Goal: Task Accomplishment & Management: Complete application form

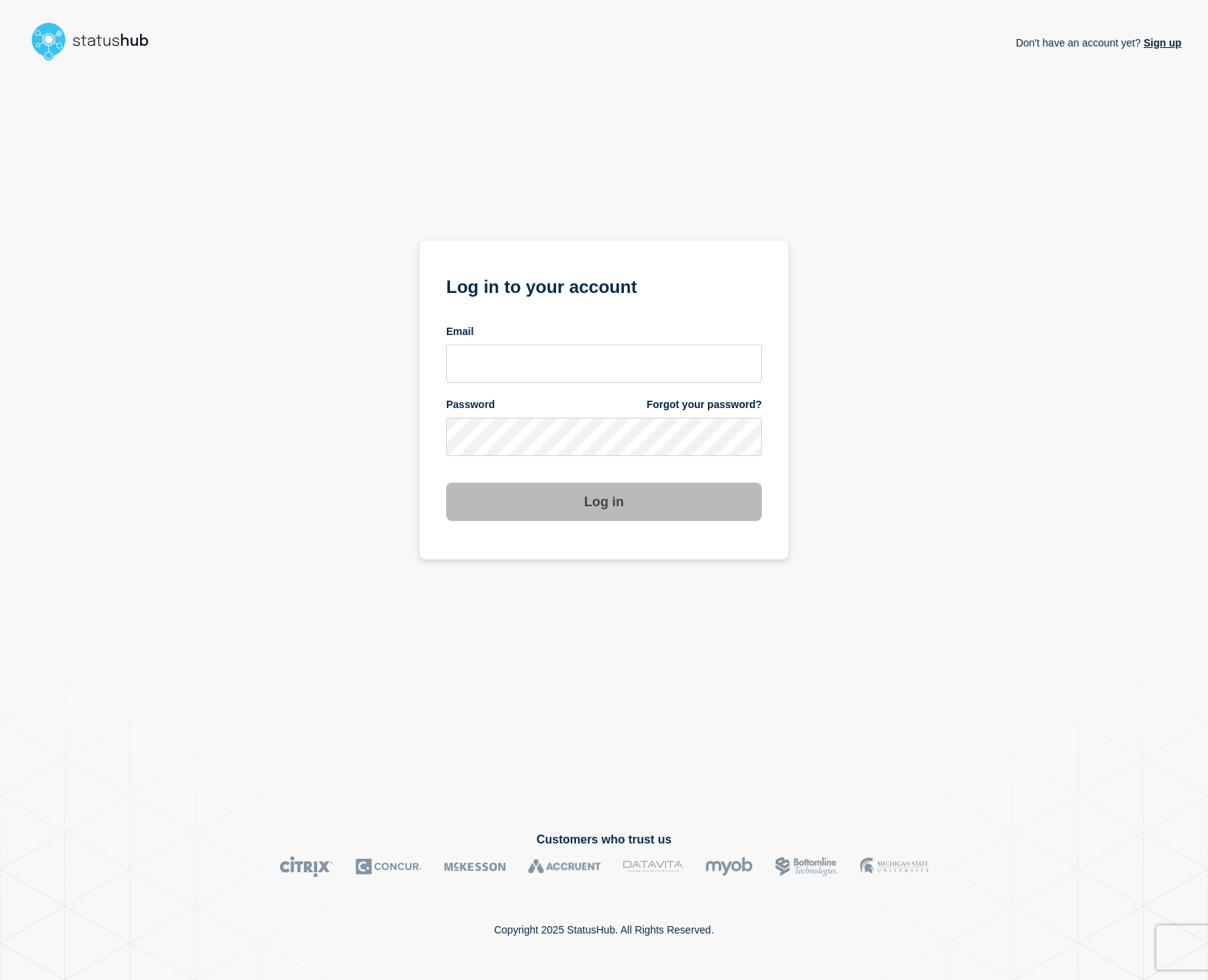
type input "[EMAIL_ADDRESS][PERSON_NAME][DOMAIN_NAME]"
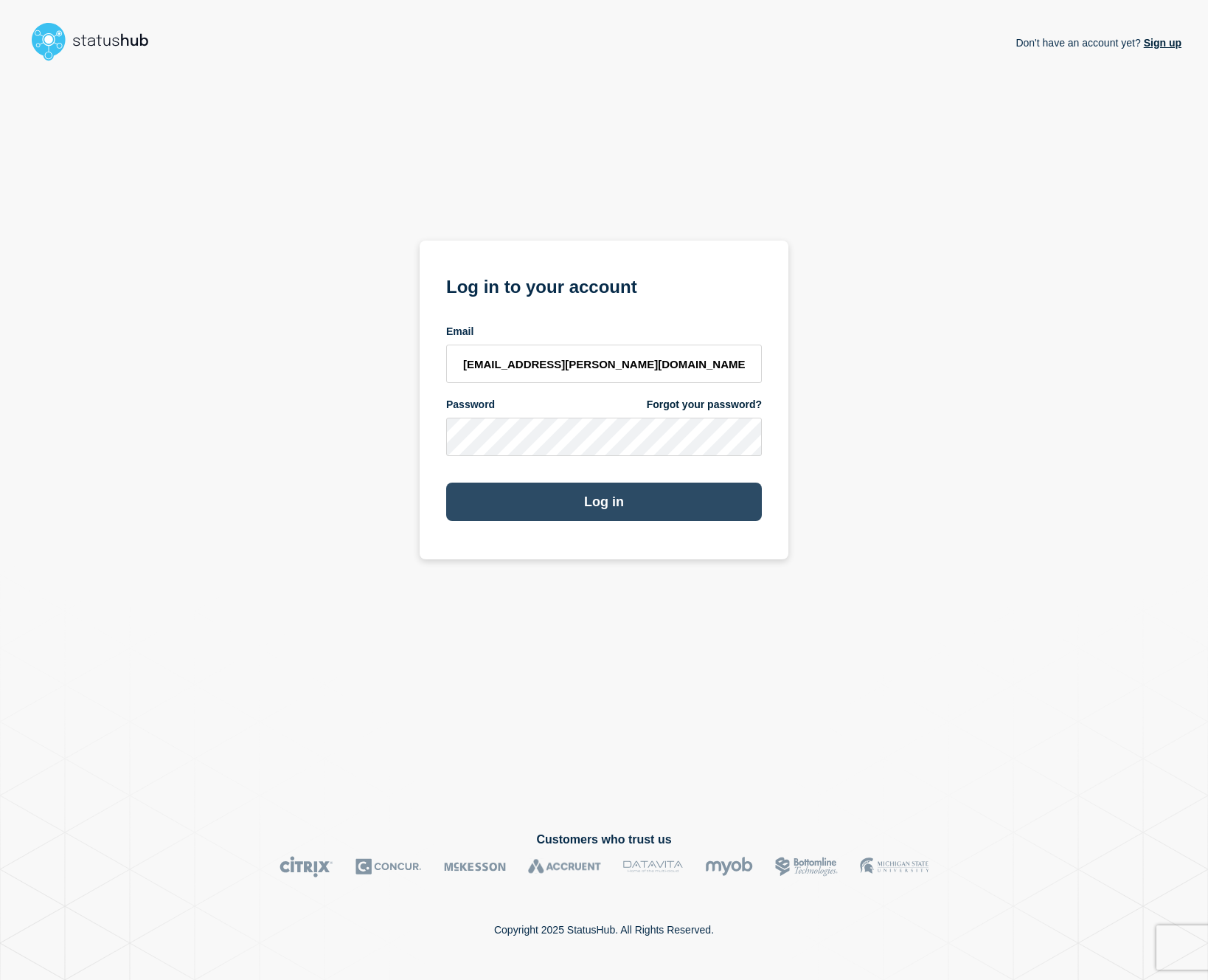
click at [623, 500] on button "Log in" at bounding box center [604, 501] width 316 height 39
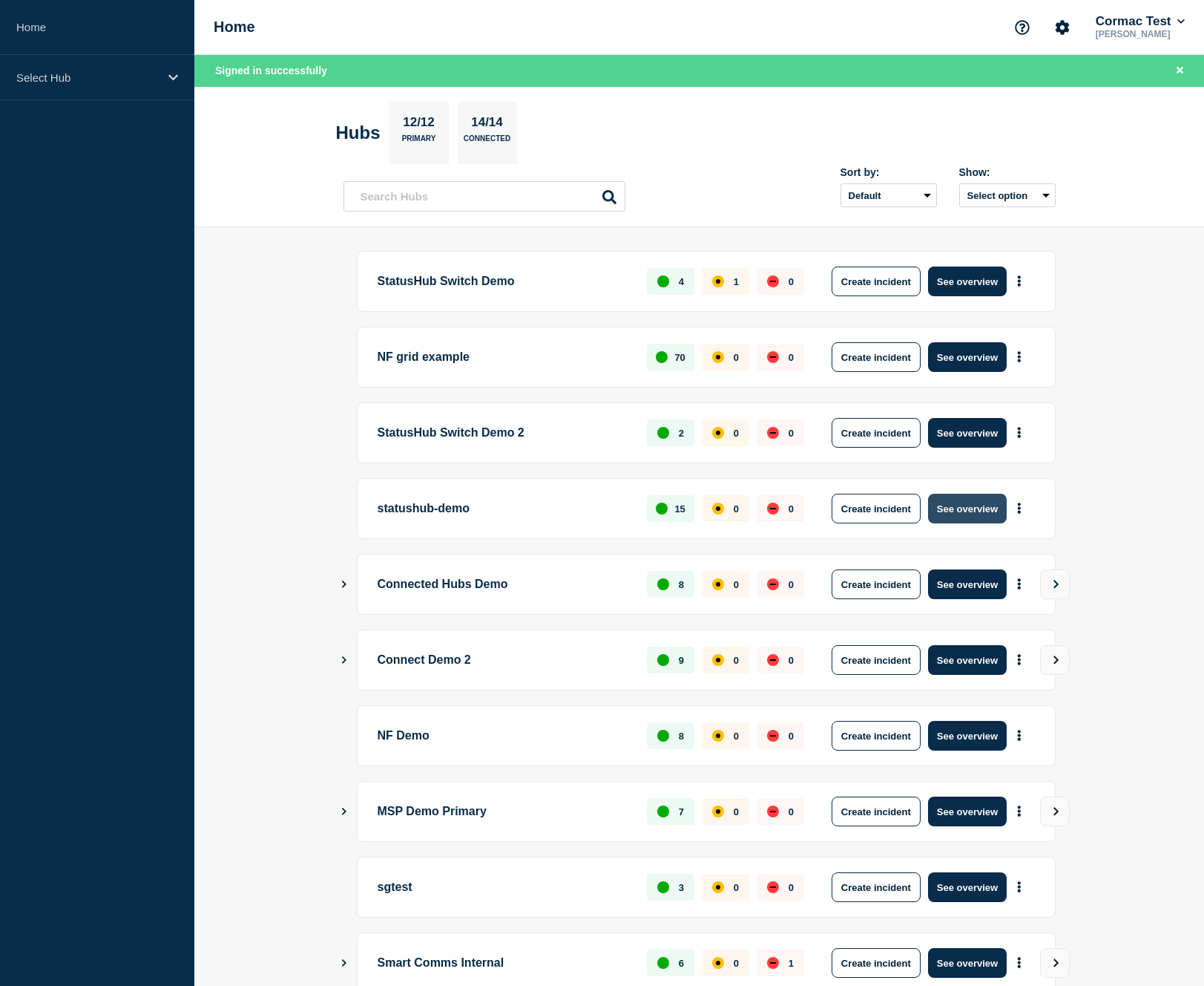
click at [952, 507] on button "See overview" at bounding box center [967, 508] width 79 height 29
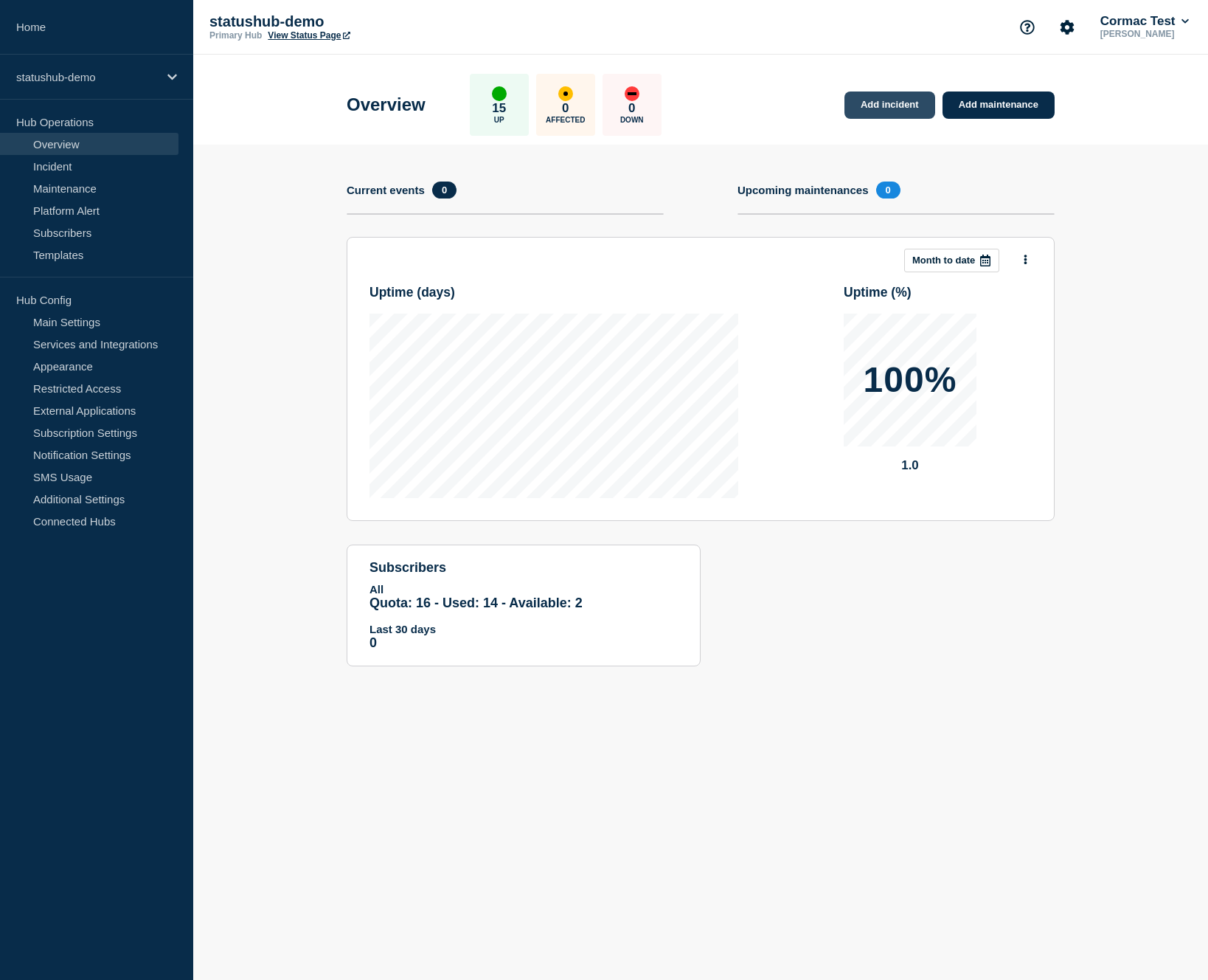
click at [862, 114] on link "Add incident" at bounding box center [889, 105] width 91 height 28
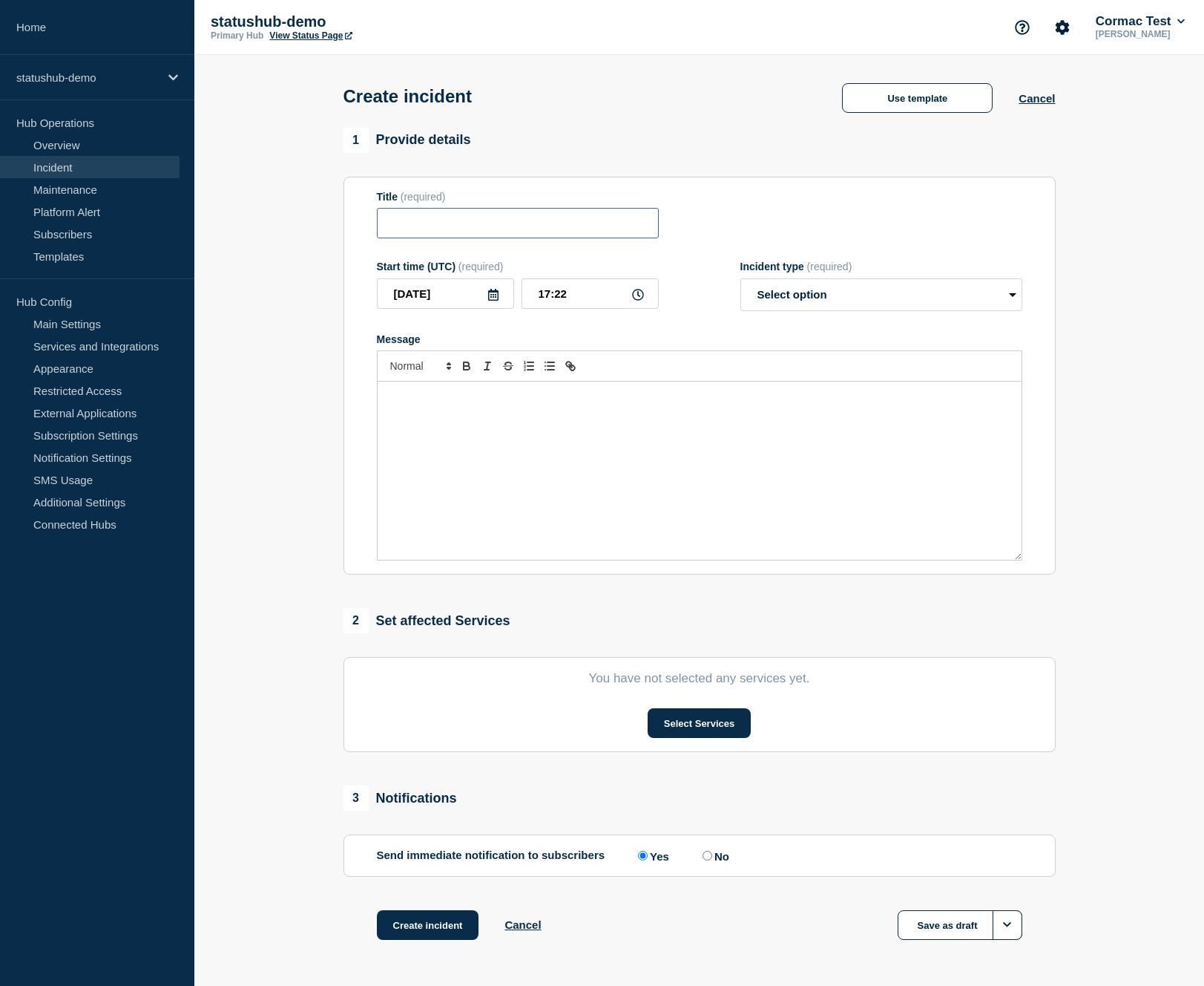
click at [517, 229] on input "Title" at bounding box center [517, 223] width 282 height 30
click at [461, 233] on input "Testing draft - step 1" at bounding box center [517, 223] width 282 height 30
type input "Testing draft - step 1"
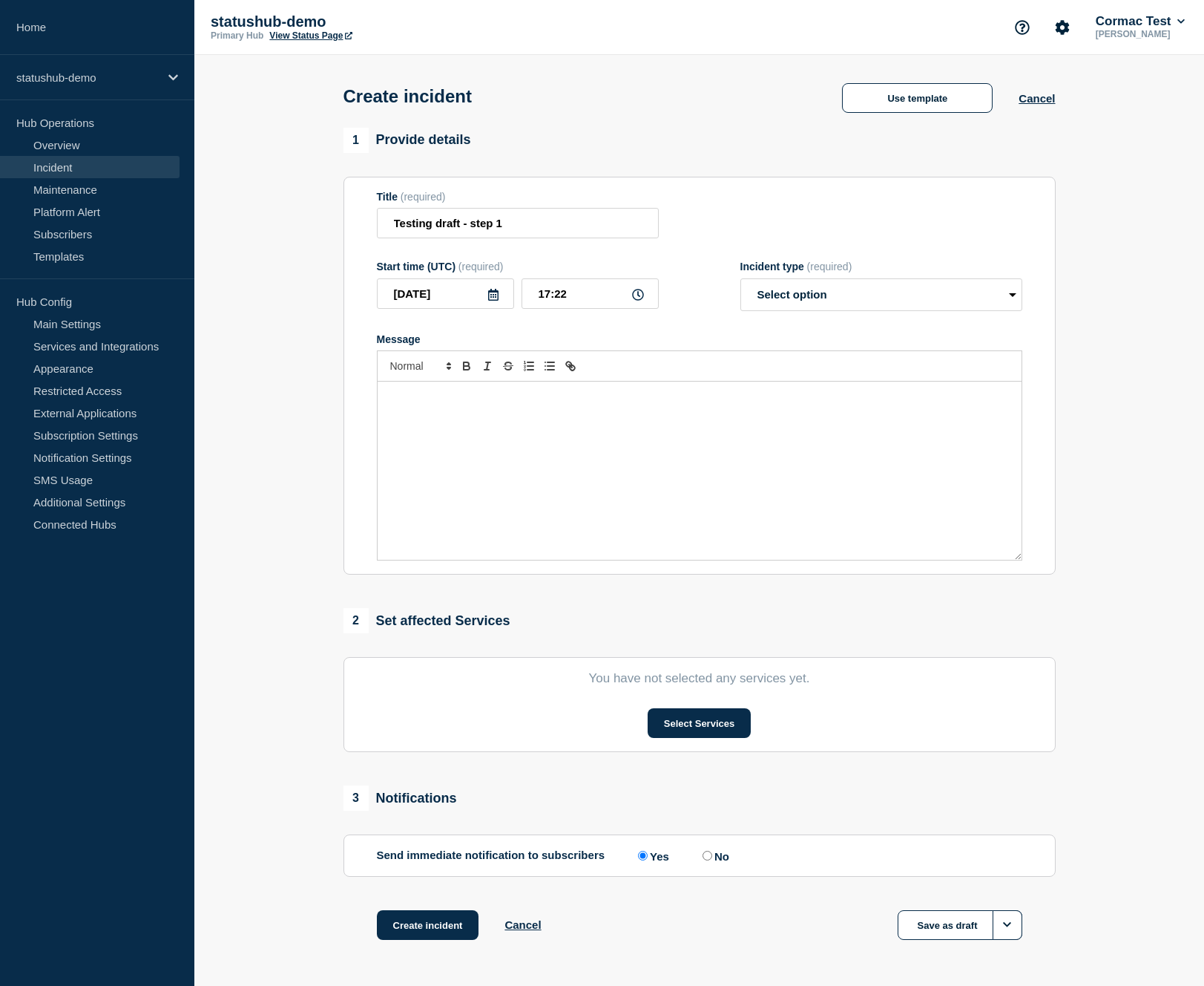
click at [468, 439] on div "Message" at bounding box center [699, 471] width 644 height 178
click at [783, 306] on select "Select option Investigating Identified Monitoring" at bounding box center [881, 295] width 282 height 33
select select "investigating"
click at [740, 288] on select "Select option Investigating Identified Monitoring" at bounding box center [881, 295] width 282 height 33
click at [666, 738] on button "Select Services" at bounding box center [699, 722] width 103 height 29
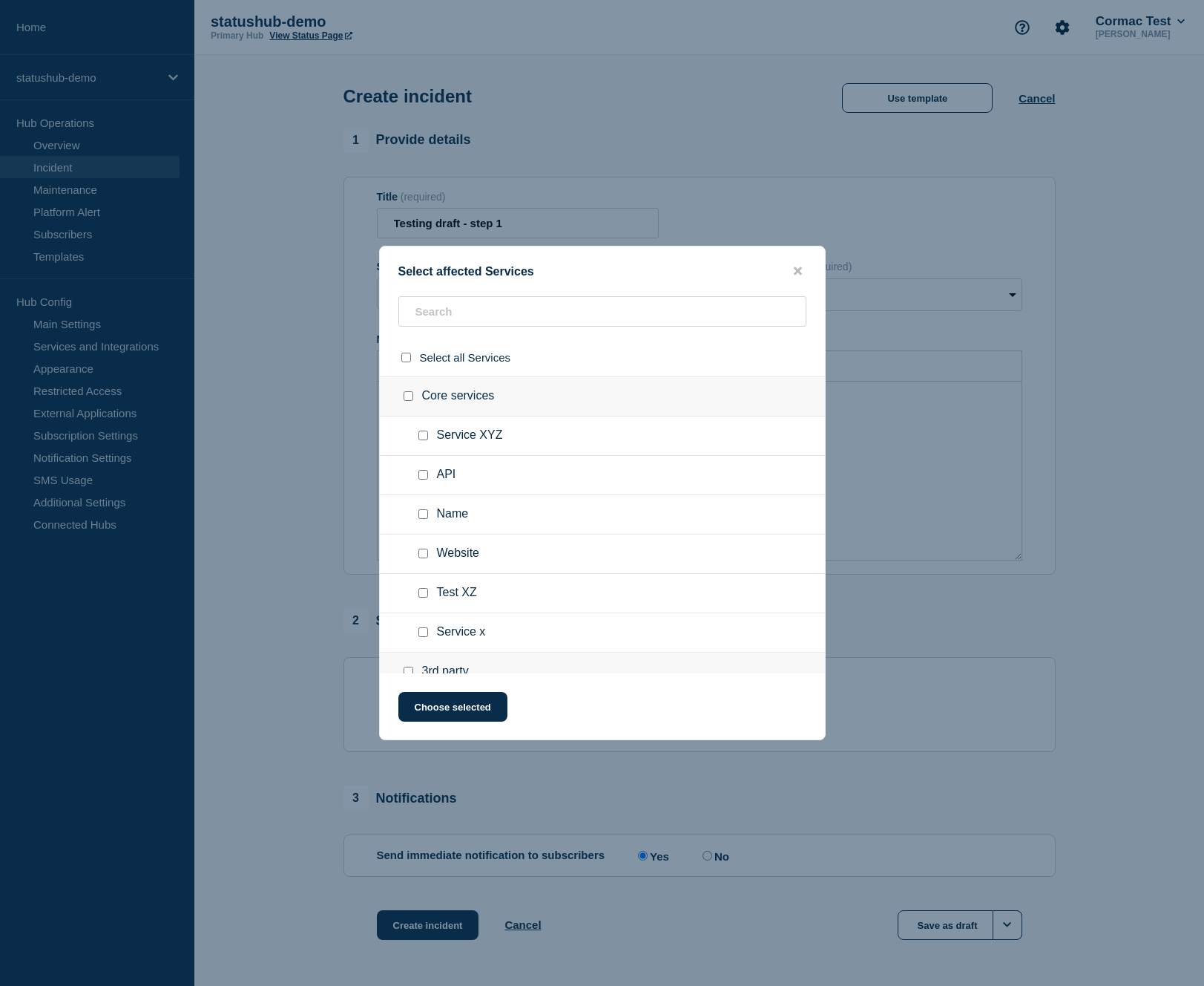
click at [425, 558] on input "Website checkbox" at bounding box center [423, 553] width 10 height 10
checkbox input "true"
click at [429, 713] on button "Choose selected" at bounding box center [452, 706] width 109 height 29
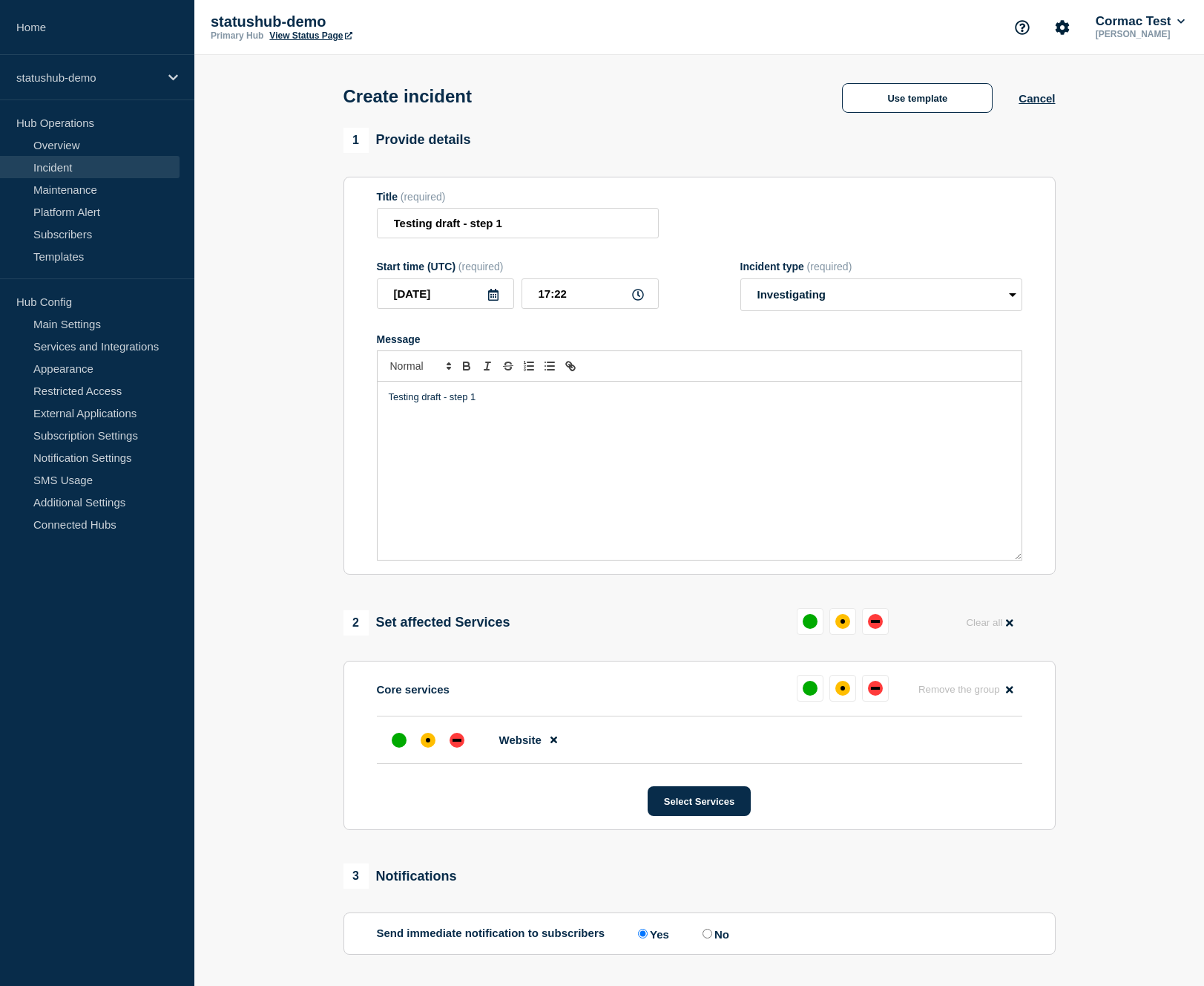
click at [710, 941] on label "No" at bounding box center [714, 934] width 30 height 14
click at [710, 938] on input "No" at bounding box center [707, 934] width 10 height 10
radio input "true"
radio input "false"
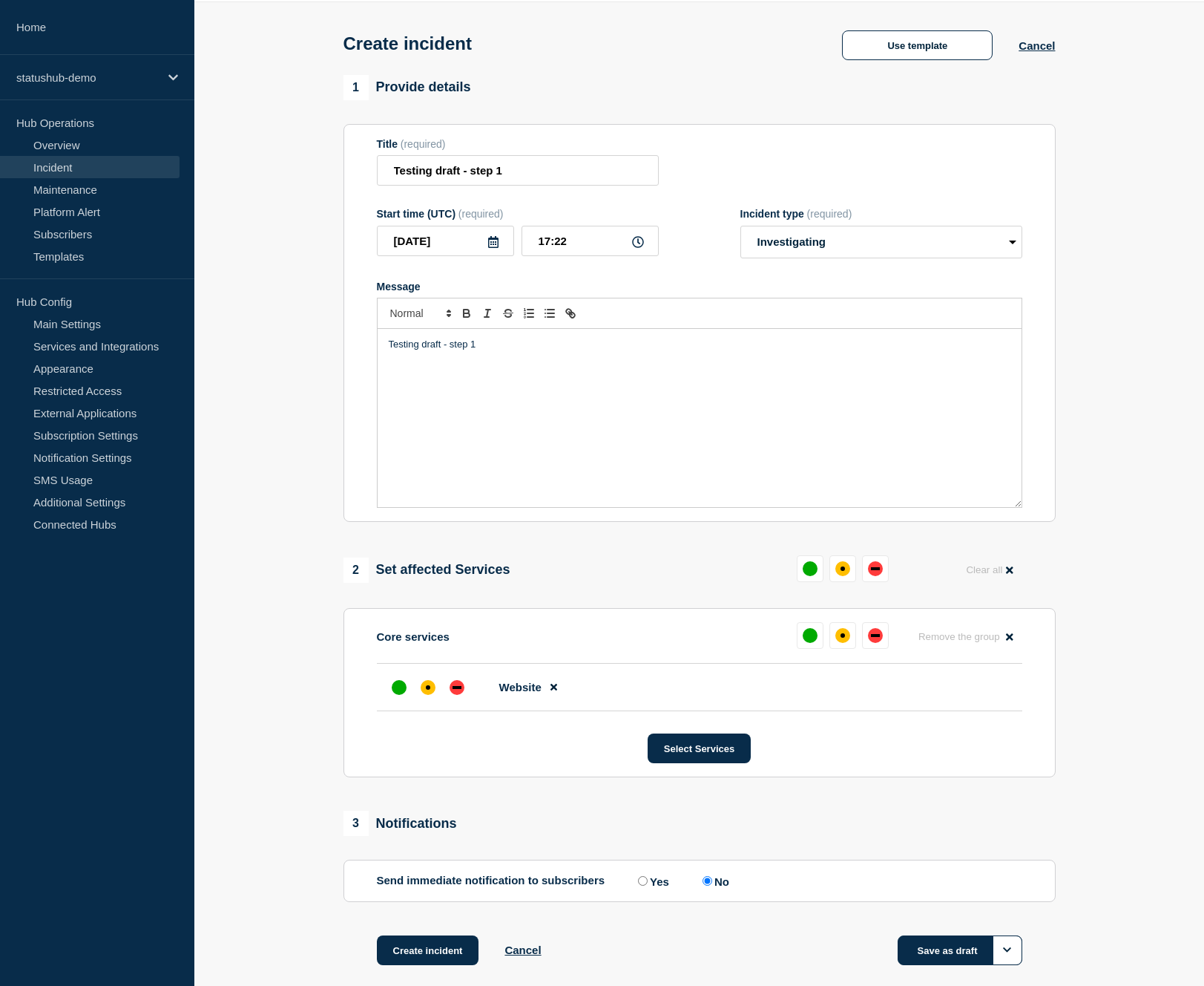
scroll to position [149, 0]
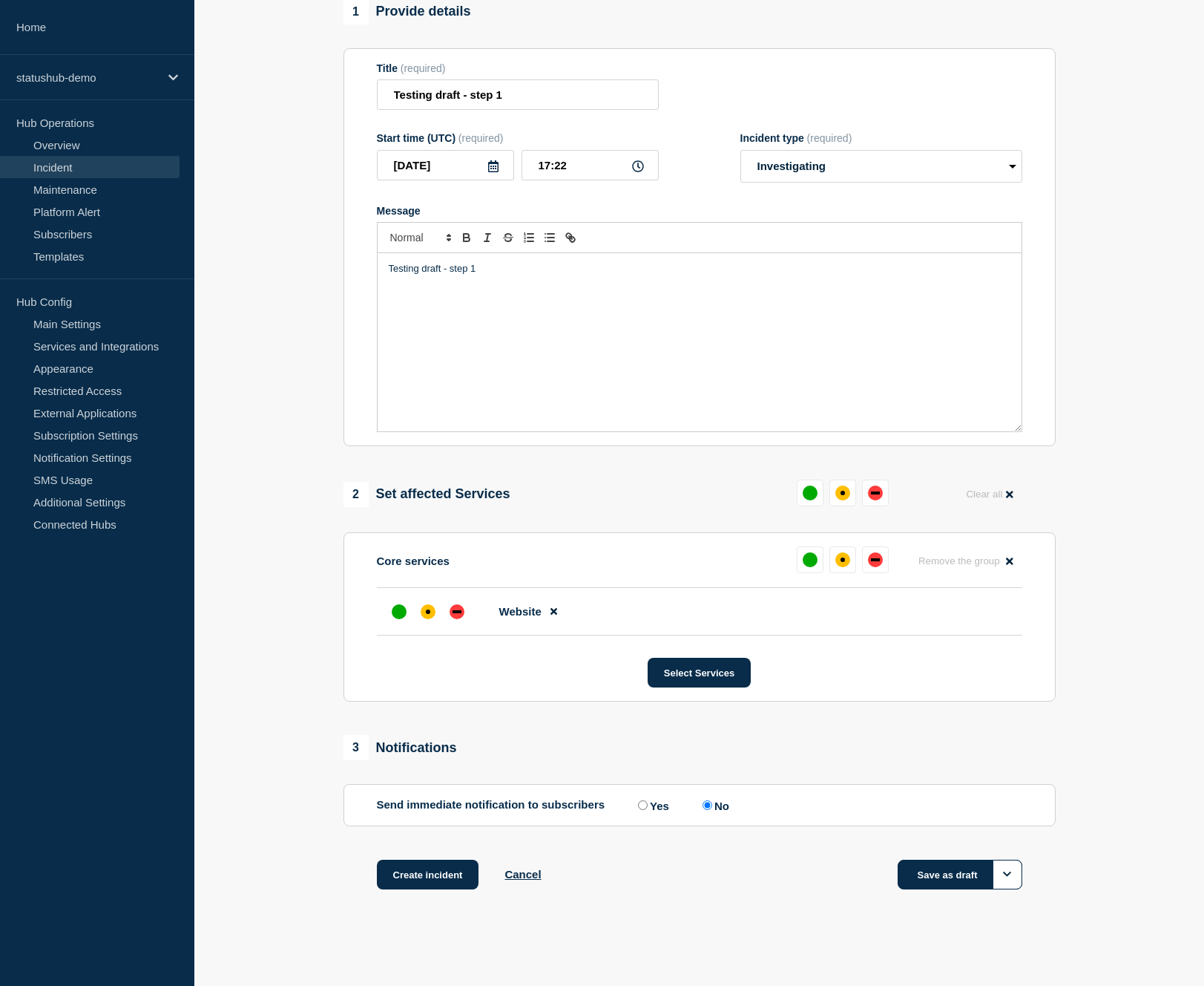
click at [944, 879] on button "Save as draft" at bounding box center [960, 874] width 125 height 29
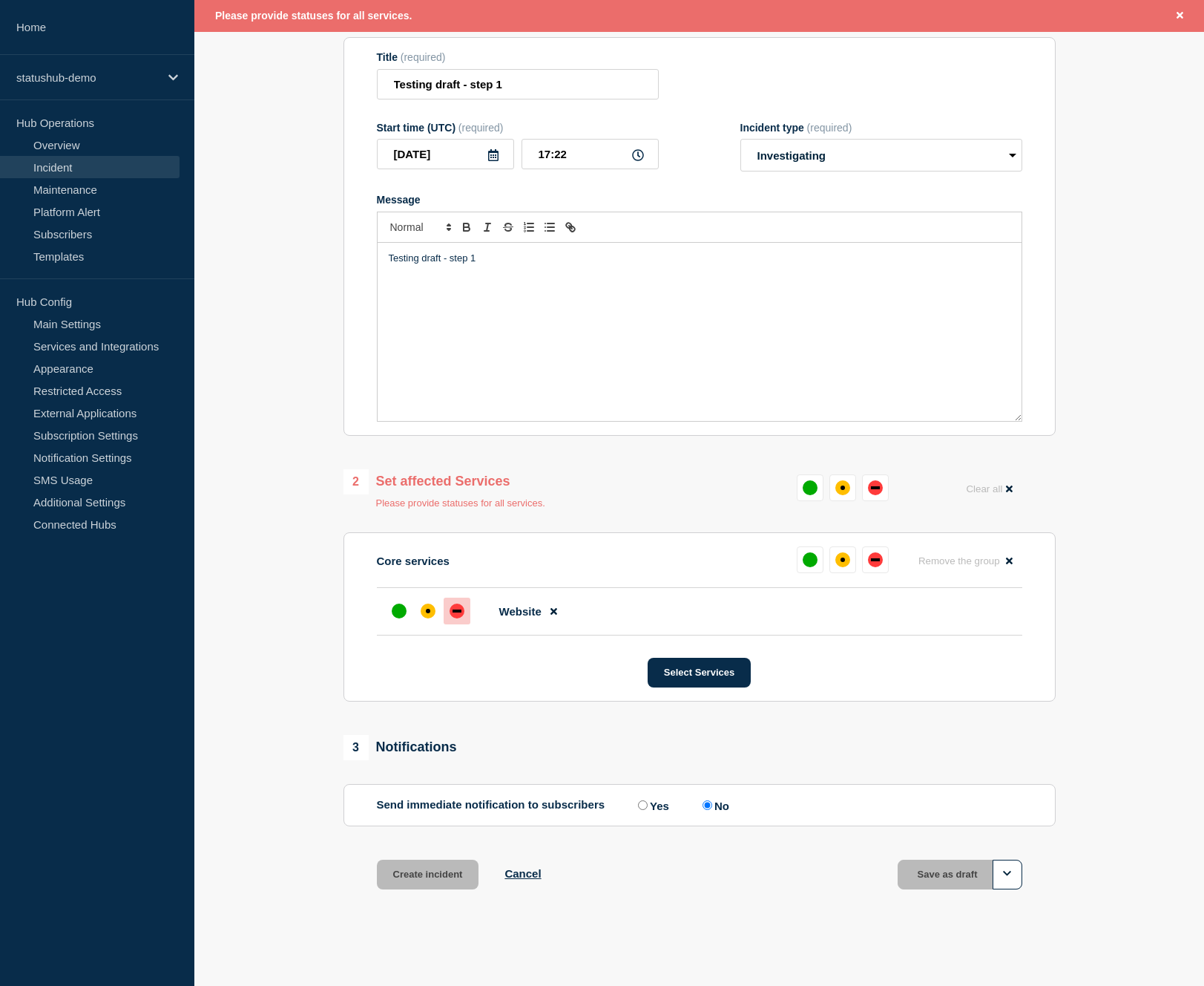
click at [461, 618] on div "down" at bounding box center [457, 610] width 15 height 15
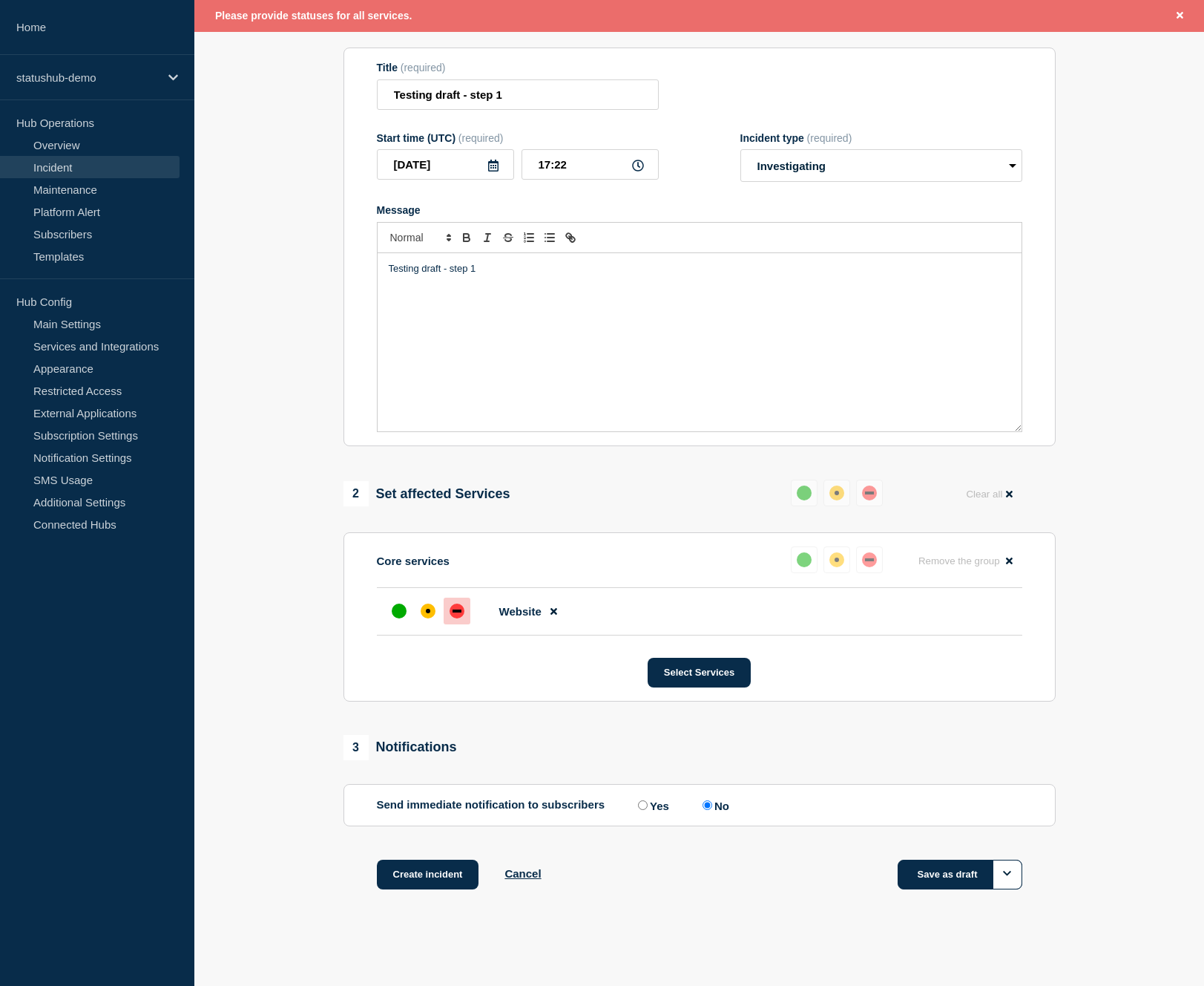
click at [955, 880] on button "Save as draft" at bounding box center [960, 874] width 125 height 29
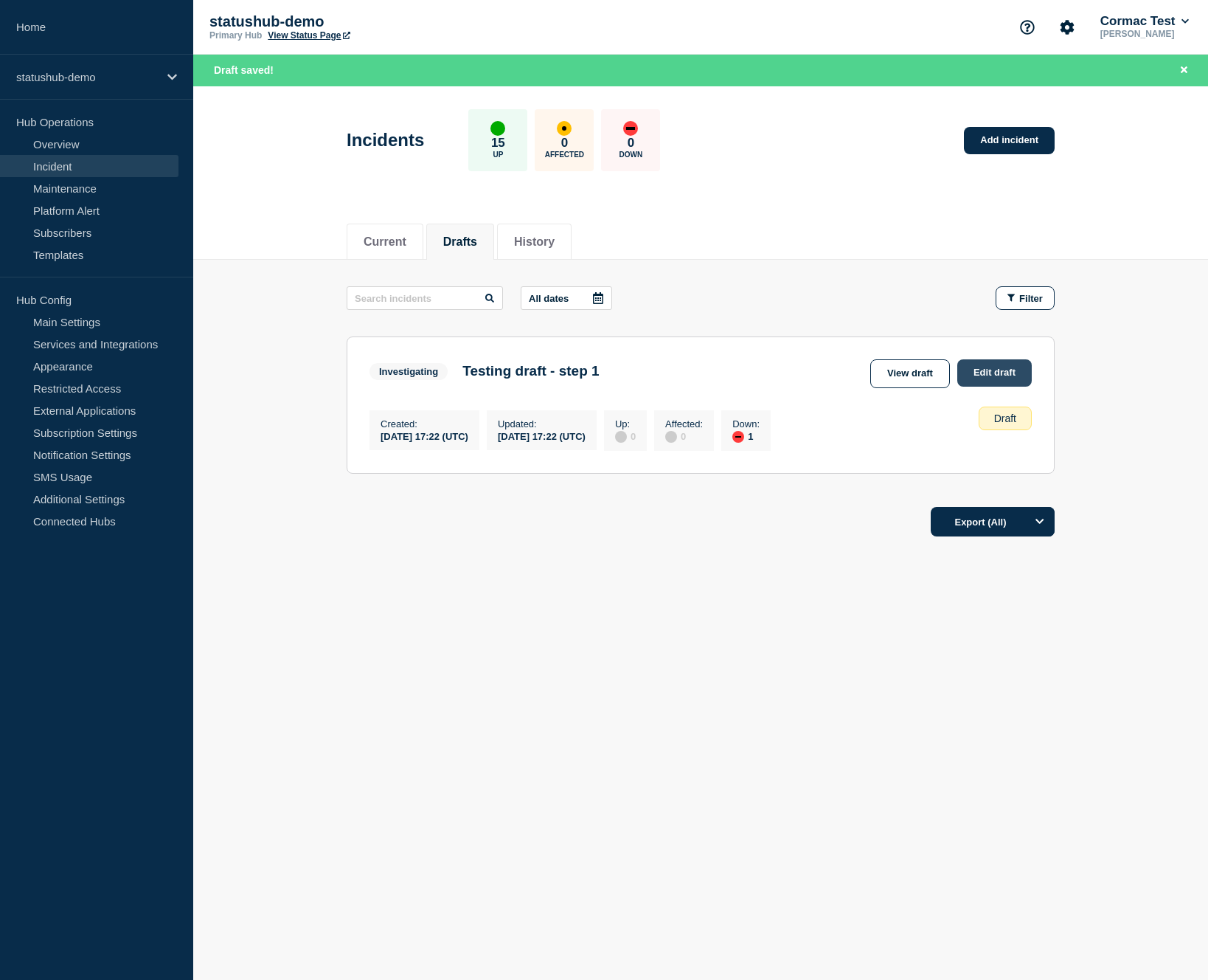
click at [990, 377] on link "Edit draft" at bounding box center [994, 372] width 74 height 28
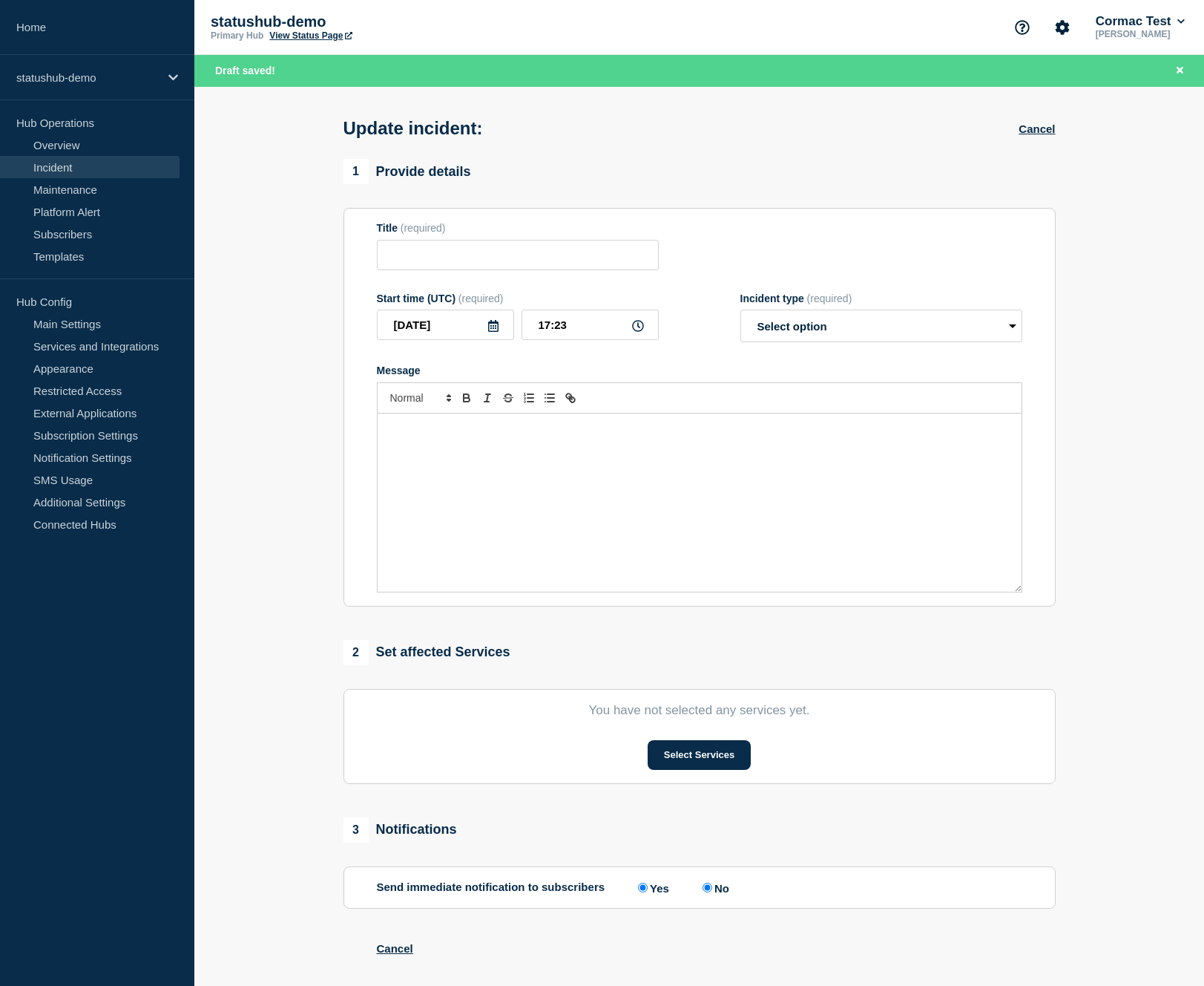
type input "Testing draft - step 1"
type input "17:22"
select select "investigating"
radio input "false"
radio input "true"
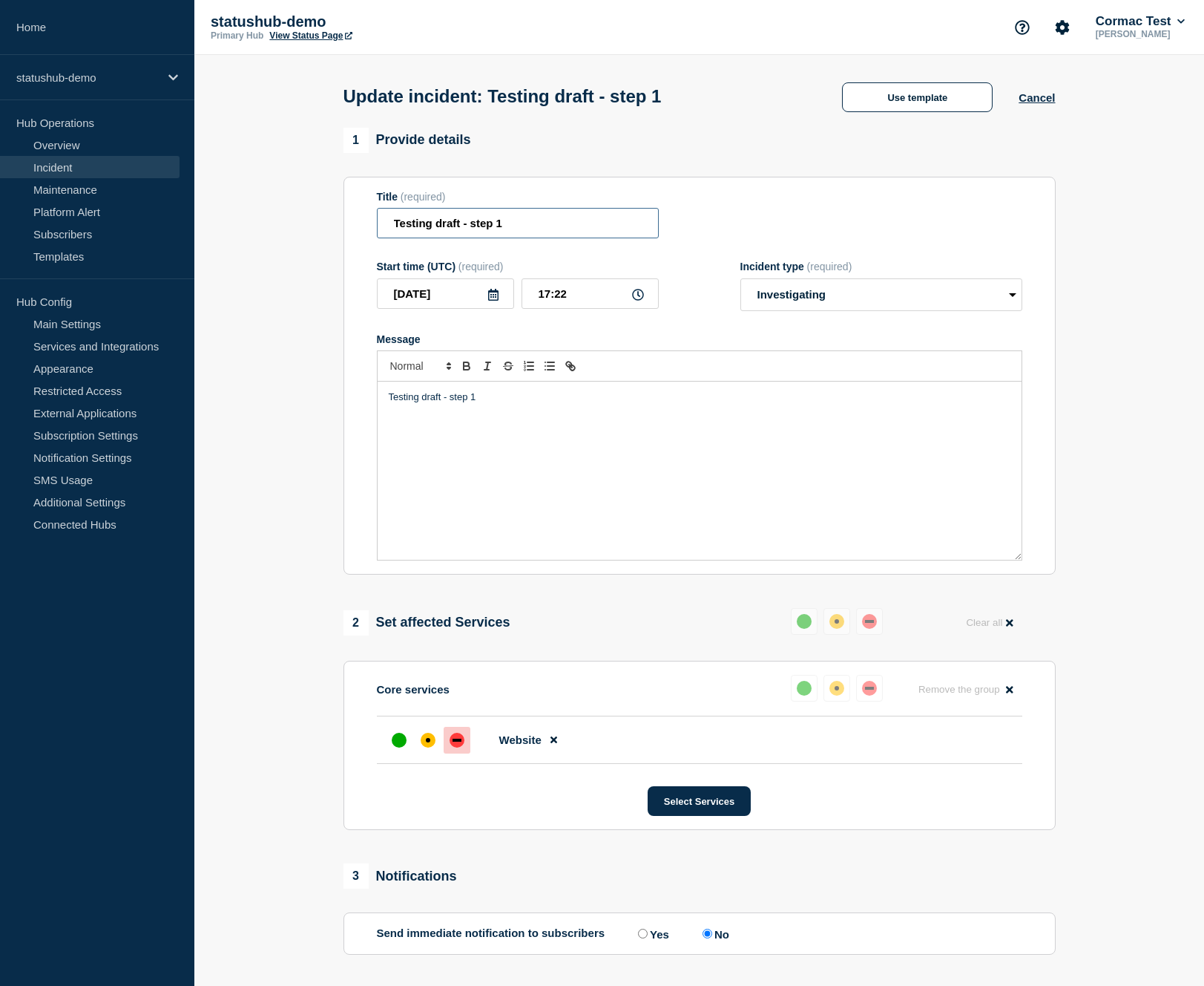
click at [529, 236] on input "Testing draft - step 1" at bounding box center [517, 223] width 282 height 30
type input "Testing draft - step 2"
click at [485, 404] on p "Testing draft - step 1" at bounding box center [699, 397] width 621 height 13
click at [787, 302] on select "Select option Investigating Identified Monitoring Resolved" at bounding box center [881, 295] width 282 height 33
select select "identified"
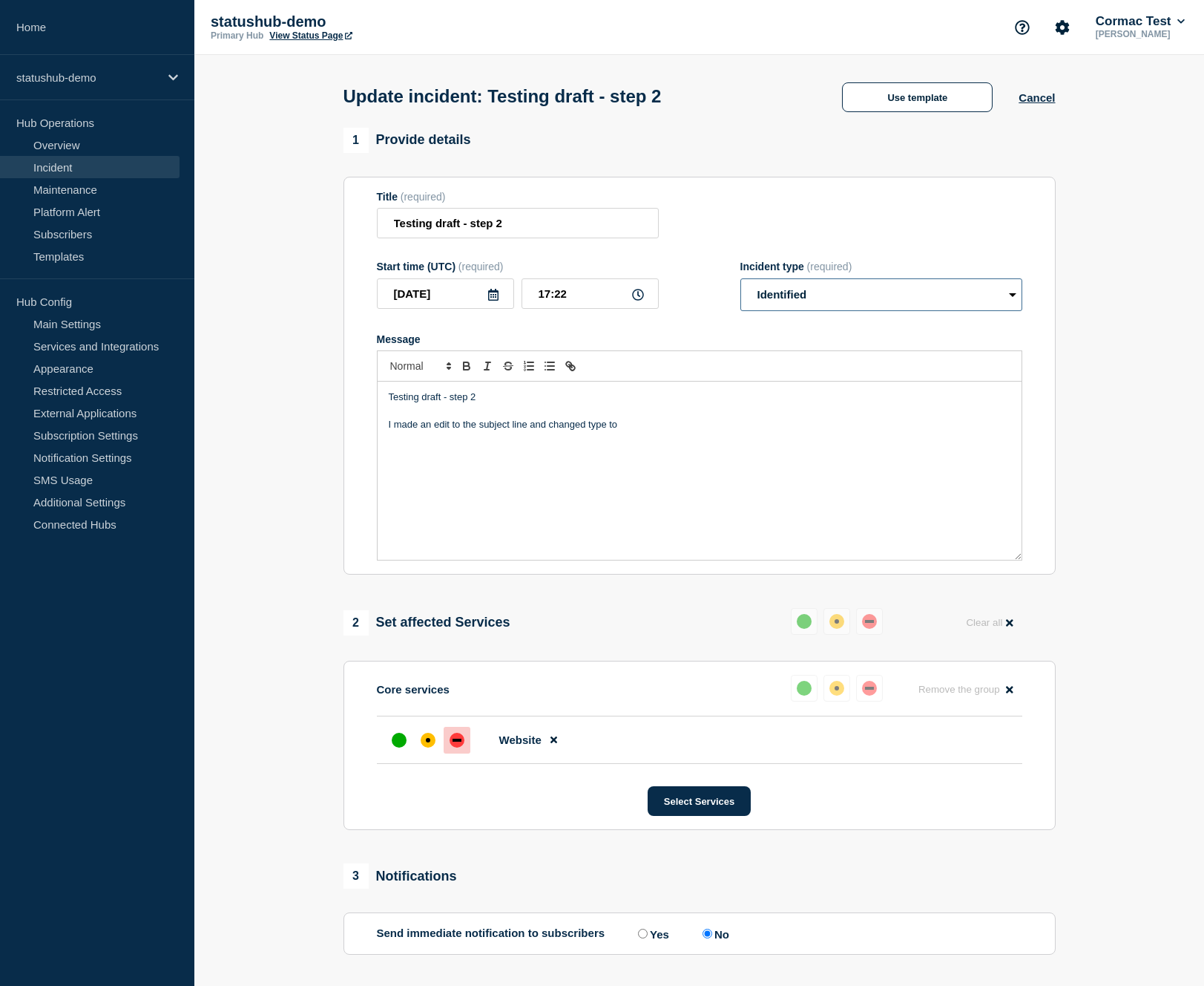
click at [740, 288] on select "Select option Investigating Identified Monitoring Resolved" at bounding box center [881, 295] width 282 height 33
click at [668, 429] on div "Testing draft - step 2 I made an edit to the subject line and changed type to" at bounding box center [699, 471] width 644 height 178
click at [668, 429] on p "I made an edit to the subject line and changed type to" at bounding box center [699, 424] width 621 height 13
click at [666, 431] on p "I made an edit to the subject line and changed type to" at bounding box center [699, 424] width 621 height 13
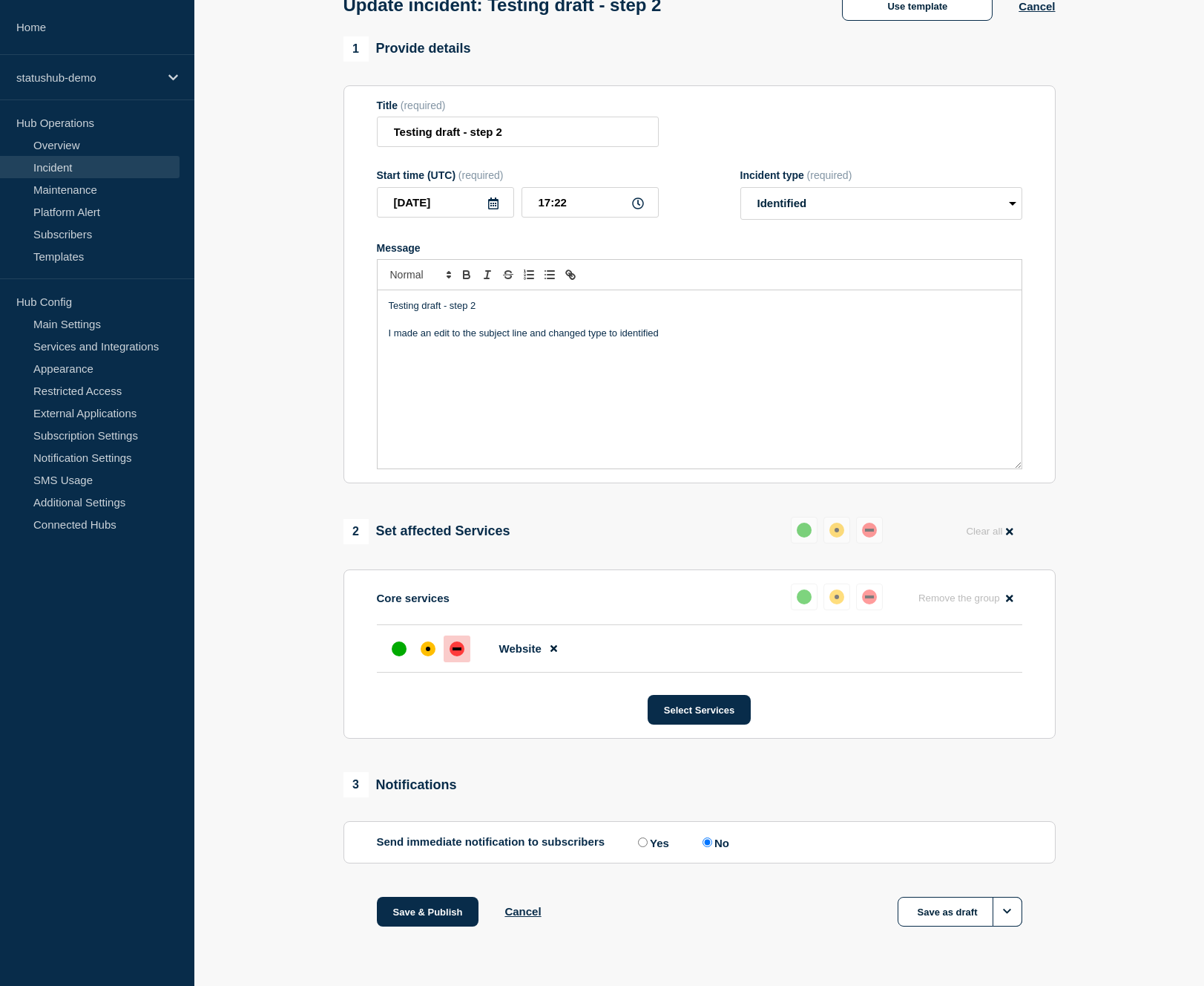
scroll to position [112, 0]
click at [953, 915] on button "Save as draft" at bounding box center [960, 911] width 125 height 29
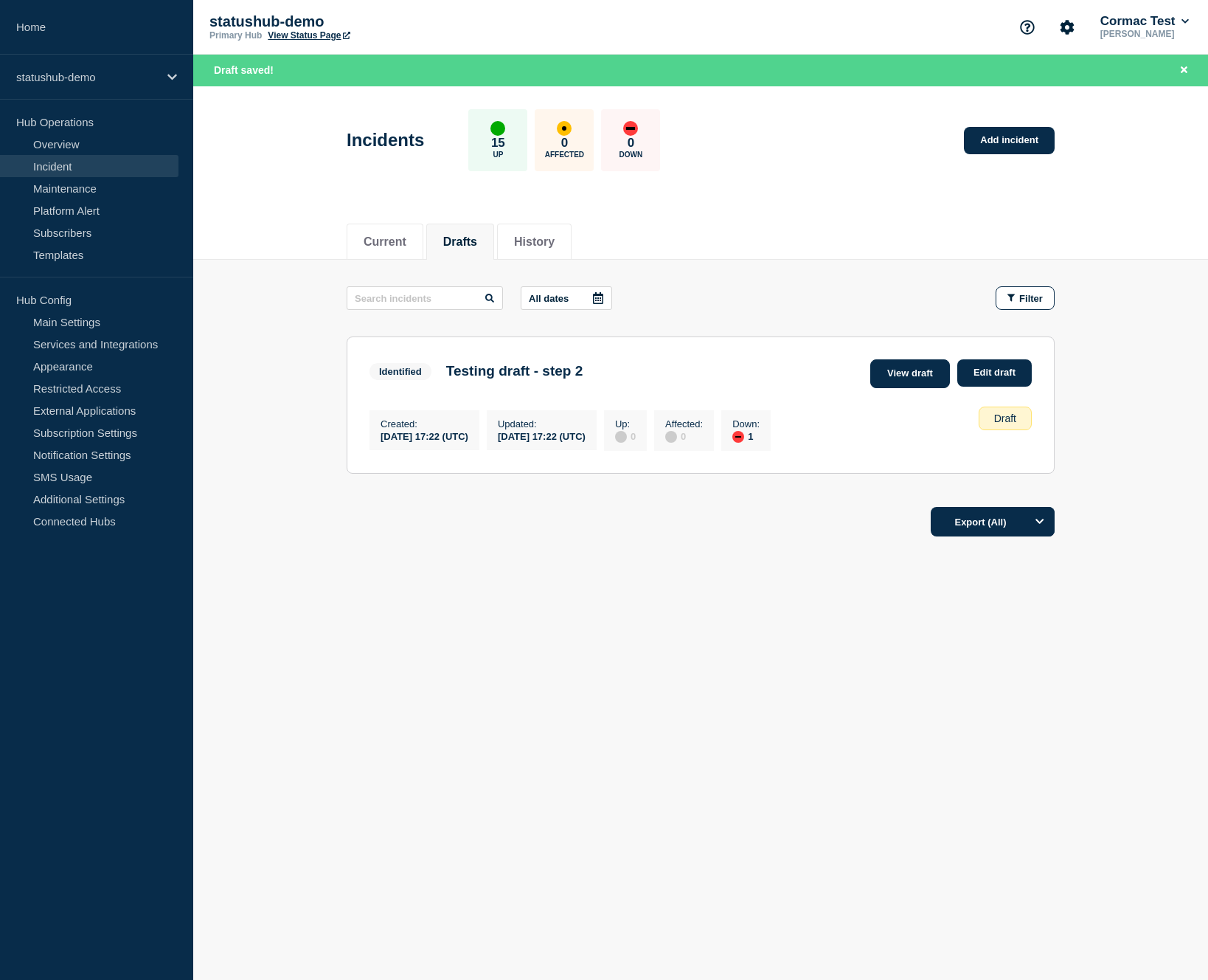
click at [885, 370] on link "View draft" at bounding box center [910, 373] width 80 height 28
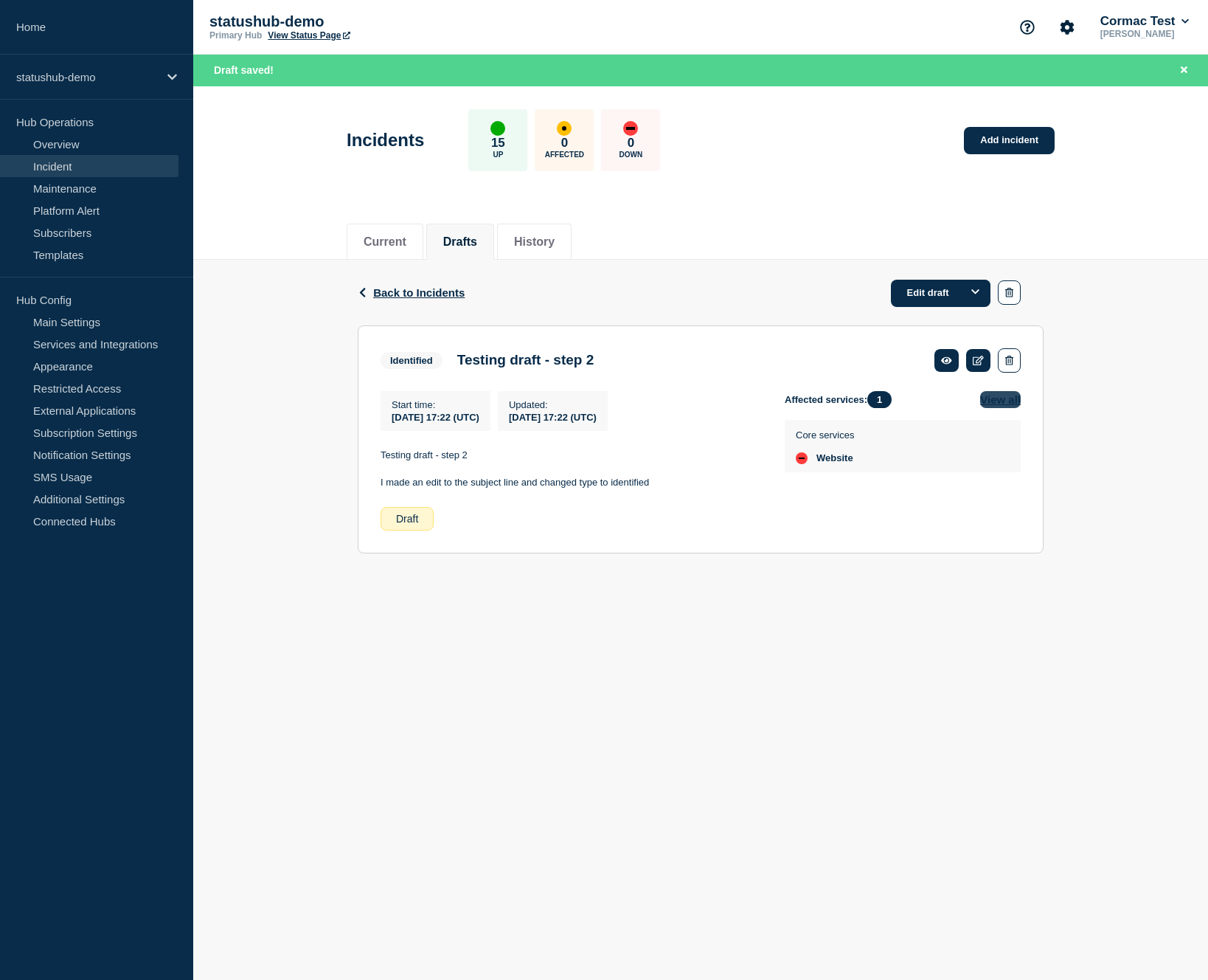
click at [991, 403] on button "View all" at bounding box center [1000, 399] width 40 height 17
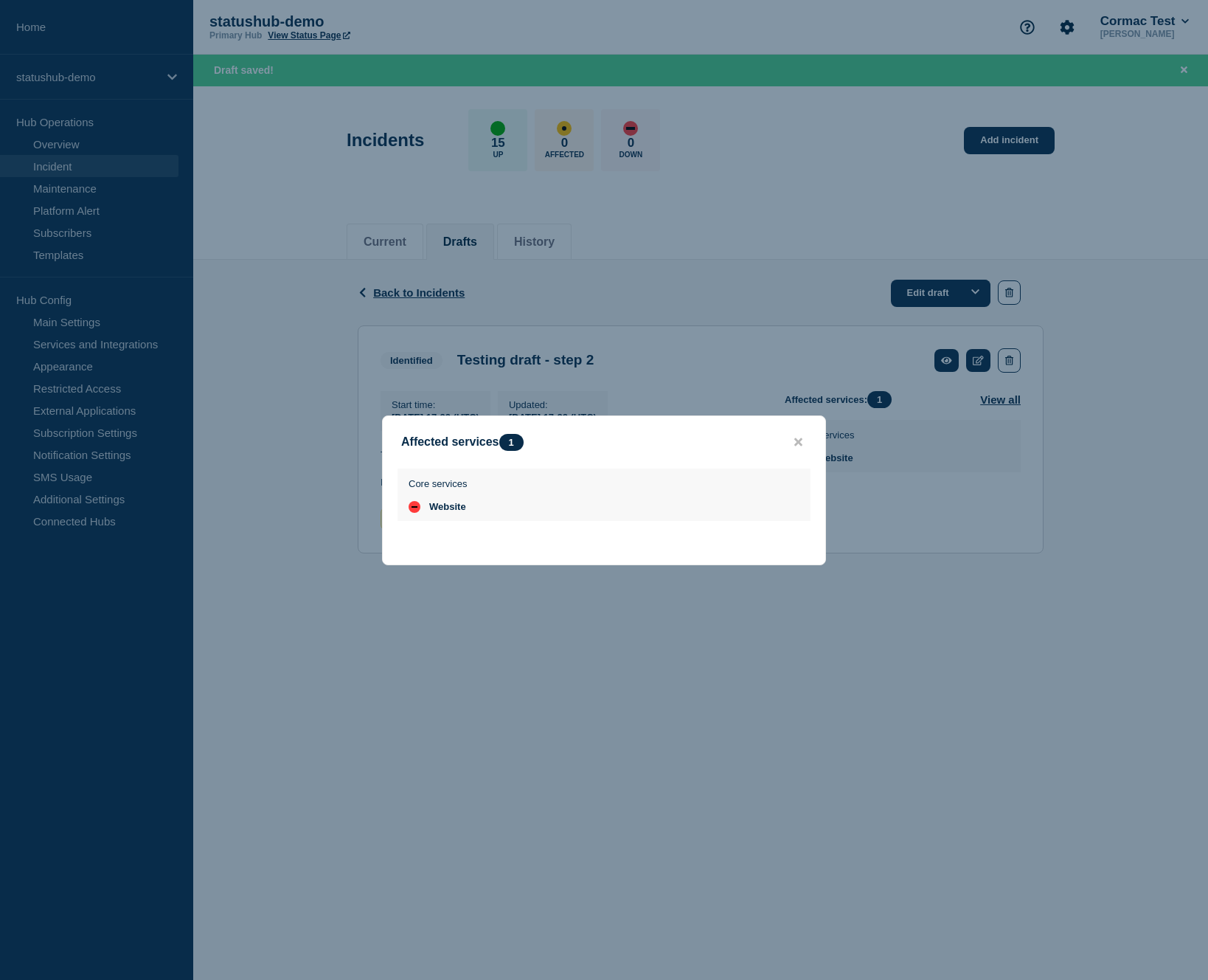
click at [802, 437] on button "close button" at bounding box center [798, 443] width 17 height 14
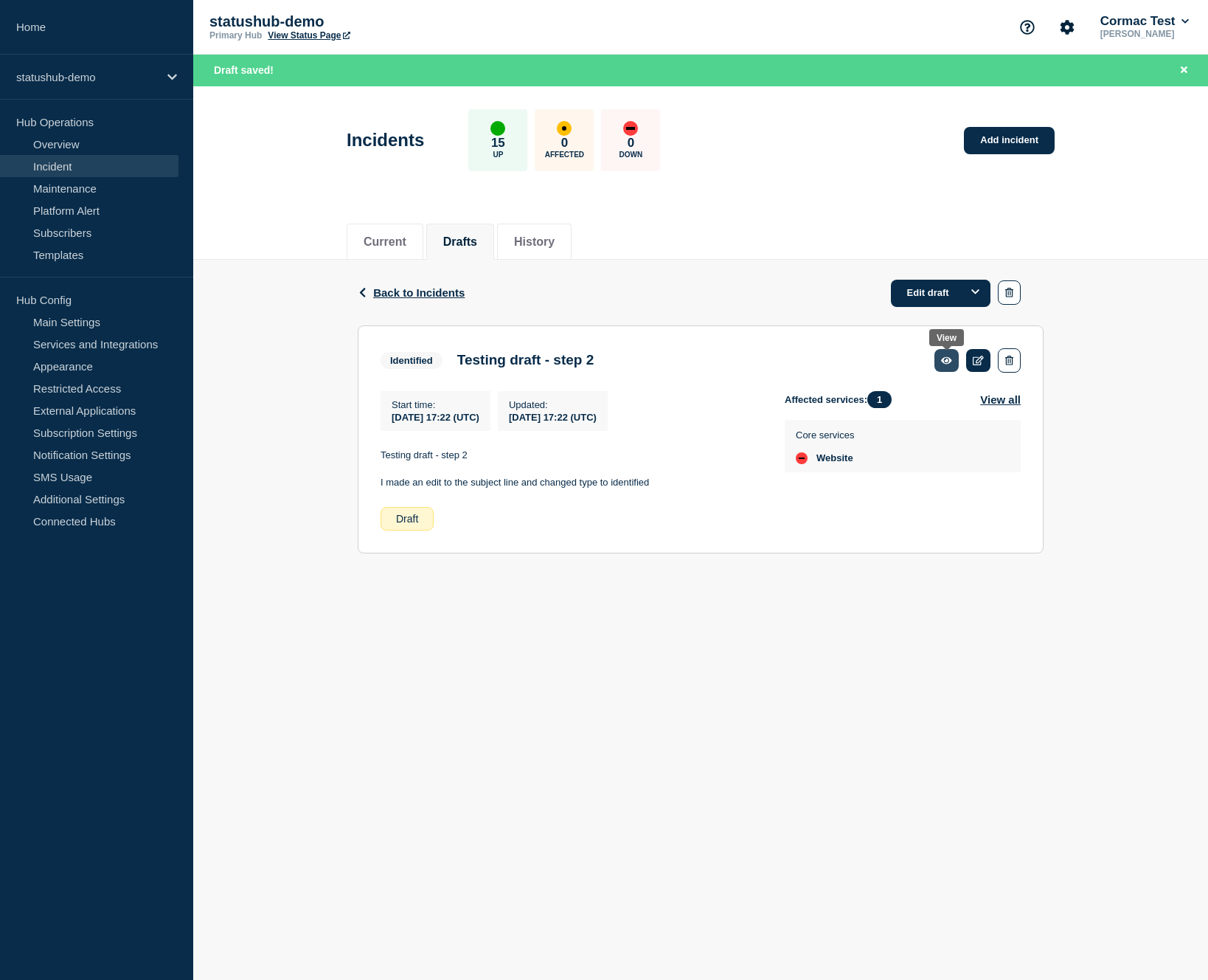
click at [941, 365] on icon at bounding box center [947, 361] width 11 height 9
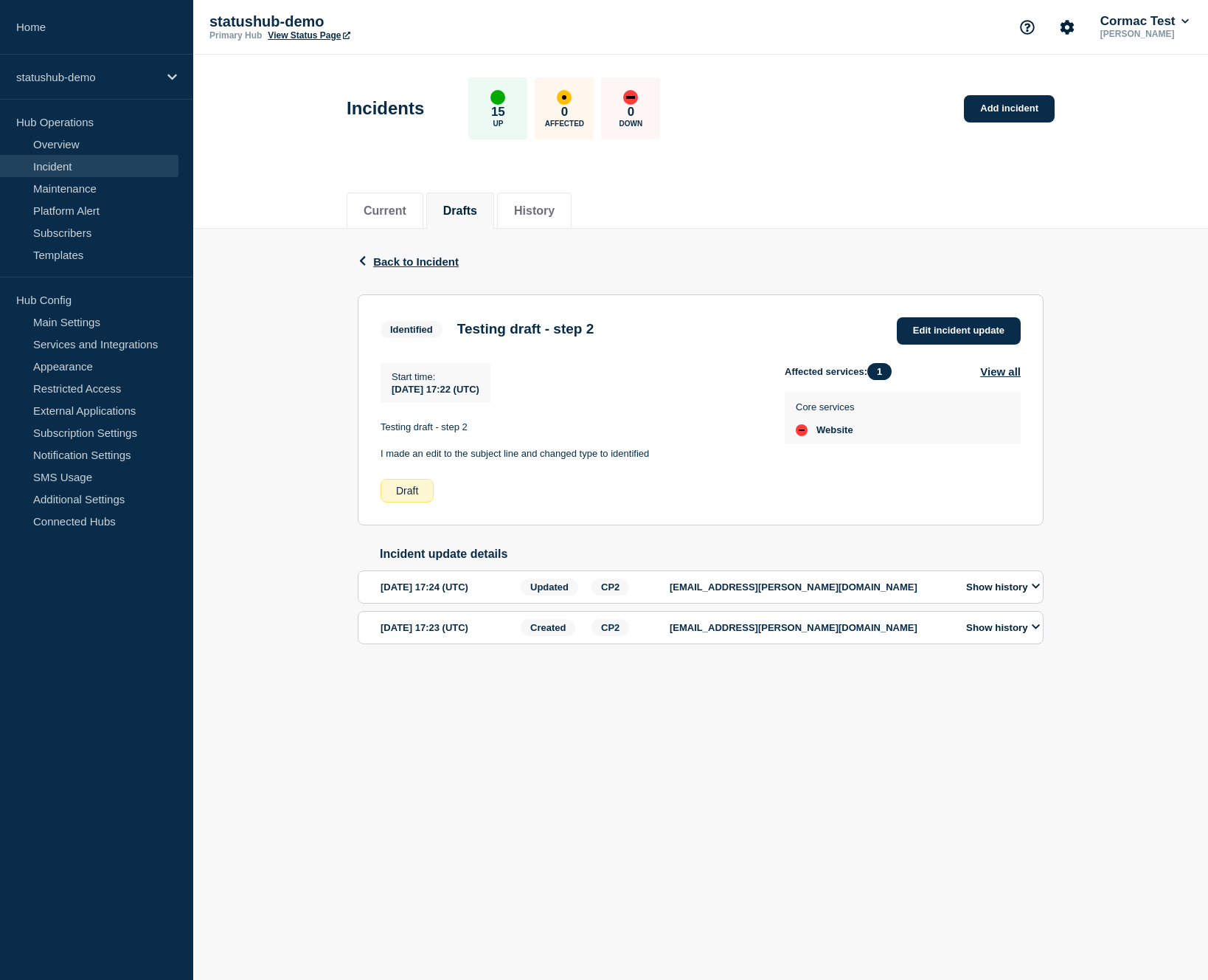
click at [1005, 593] on button "Show history" at bounding box center [1003, 587] width 83 height 13
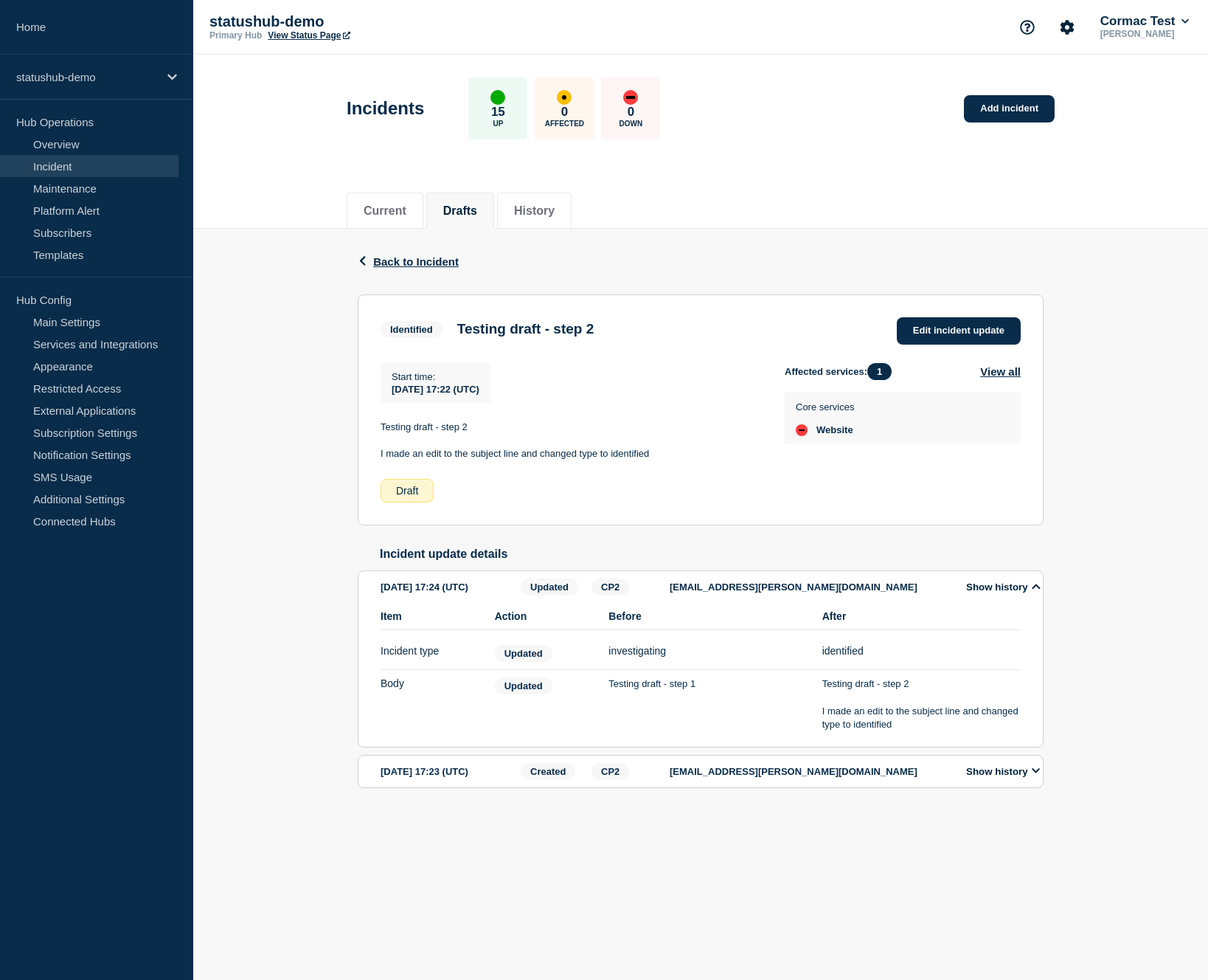
click at [1008, 777] on button "Show history" at bounding box center [1003, 771] width 83 height 13
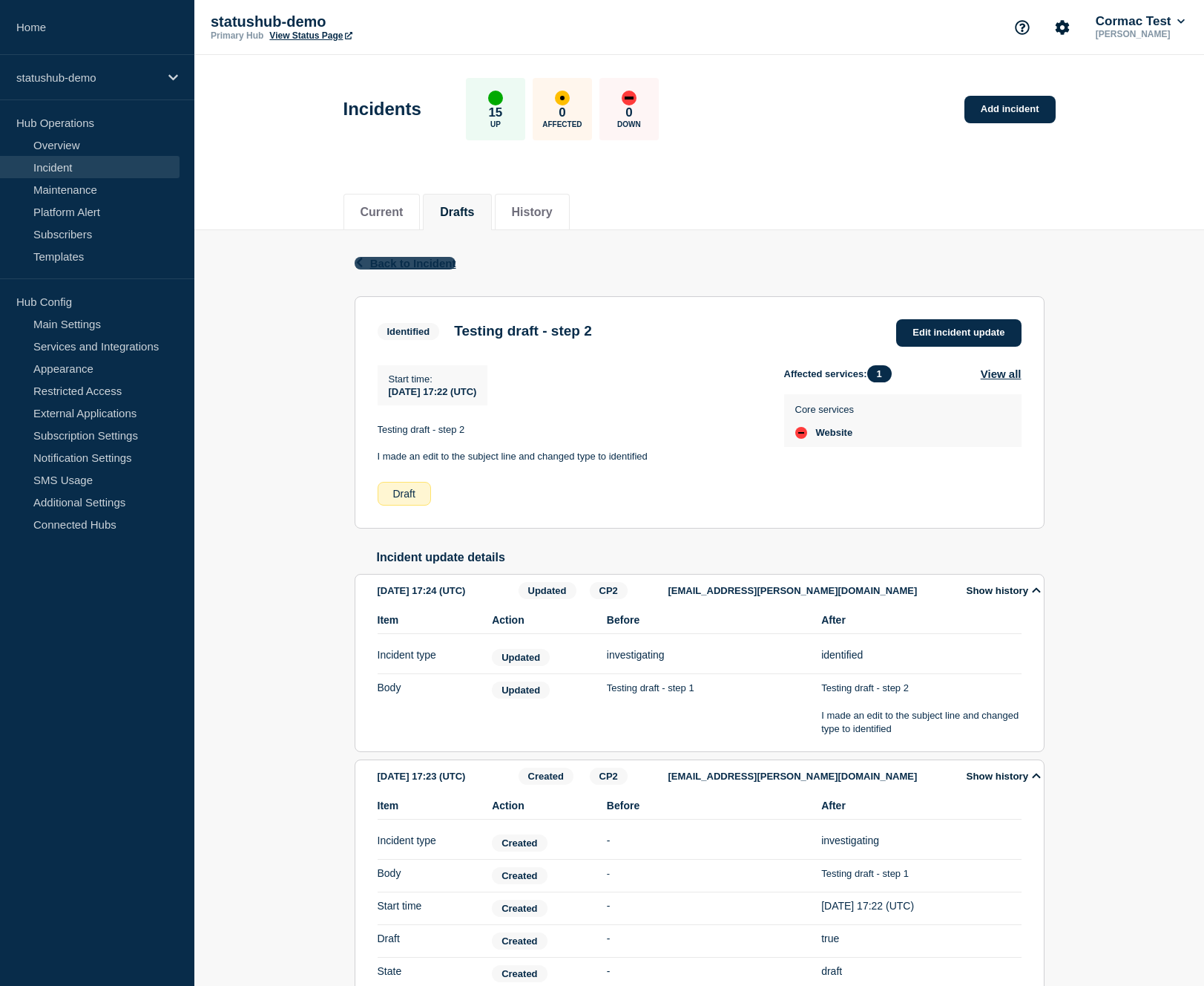
click at [425, 267] on span "Back to Incident" at bounding box center [414, 263] width 86 height 13
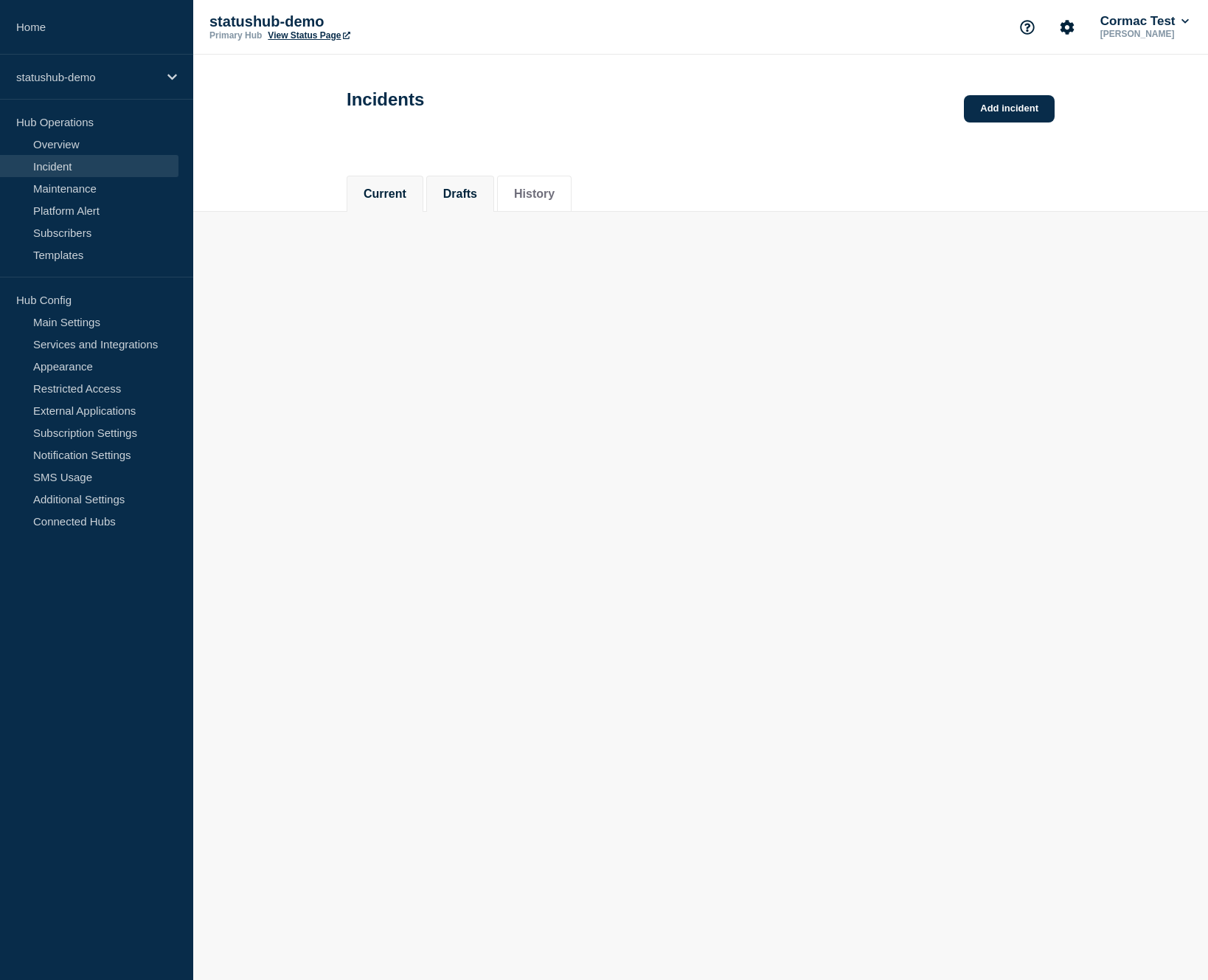
click at [454, 199] on button "Drafts" at bounding box center [460, 193] width 34 height 13
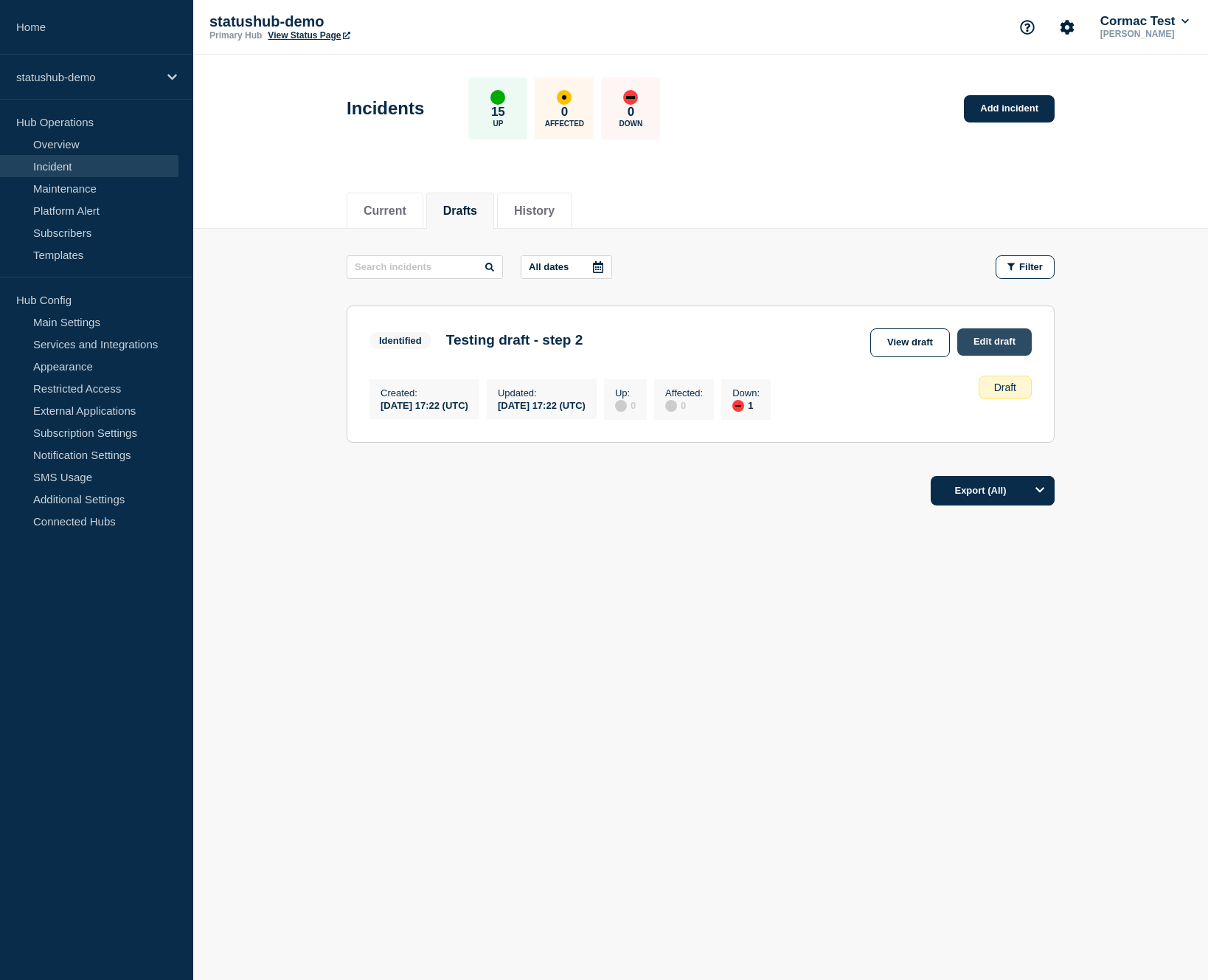
click at [994, 346] on link "Edit draft" at bounding box center [994, 342] width 74 height 28
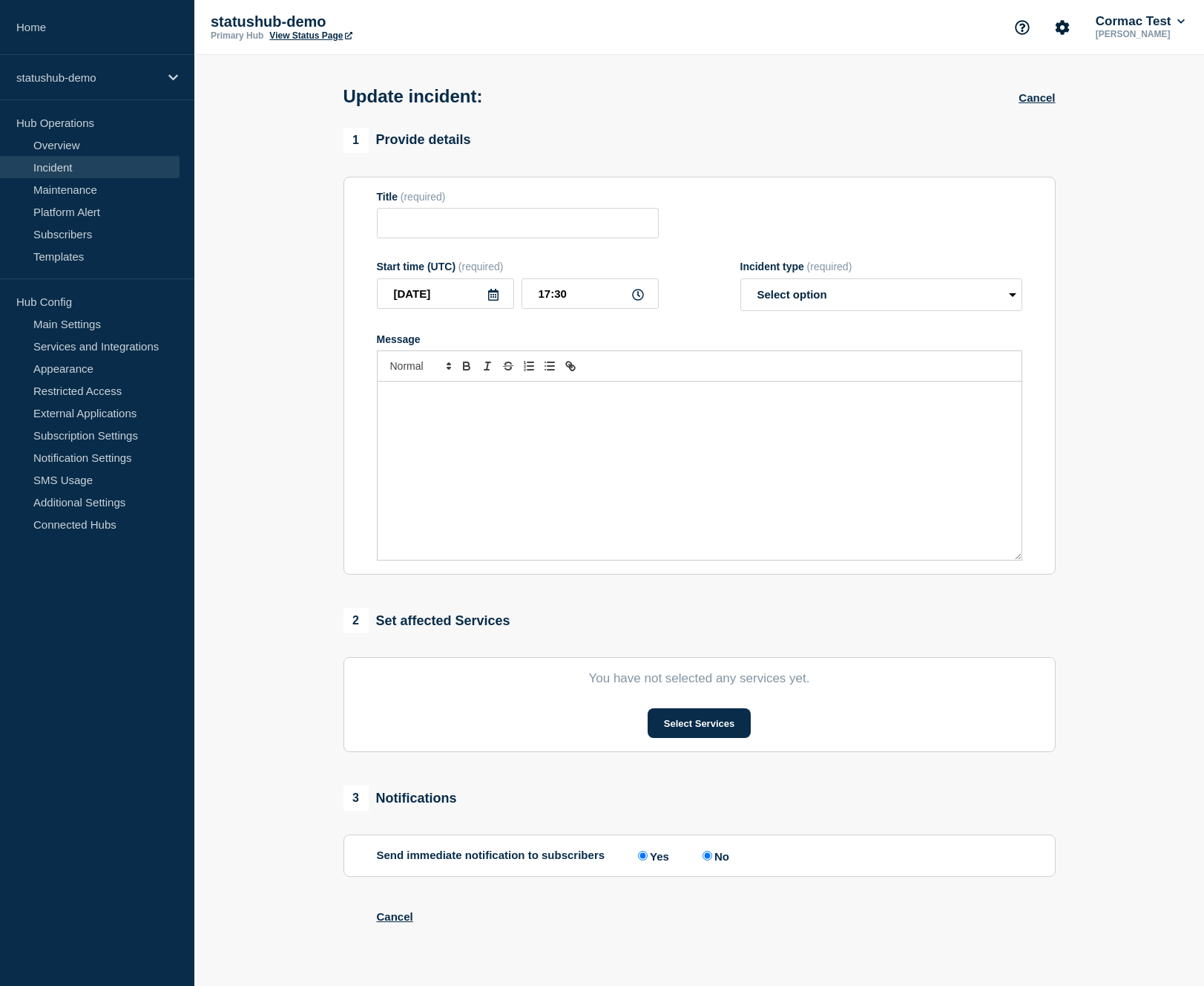
type input "Testing draft - step 2"
type input "17:22"
select select "identified"
radio input "false"
radio input "true"
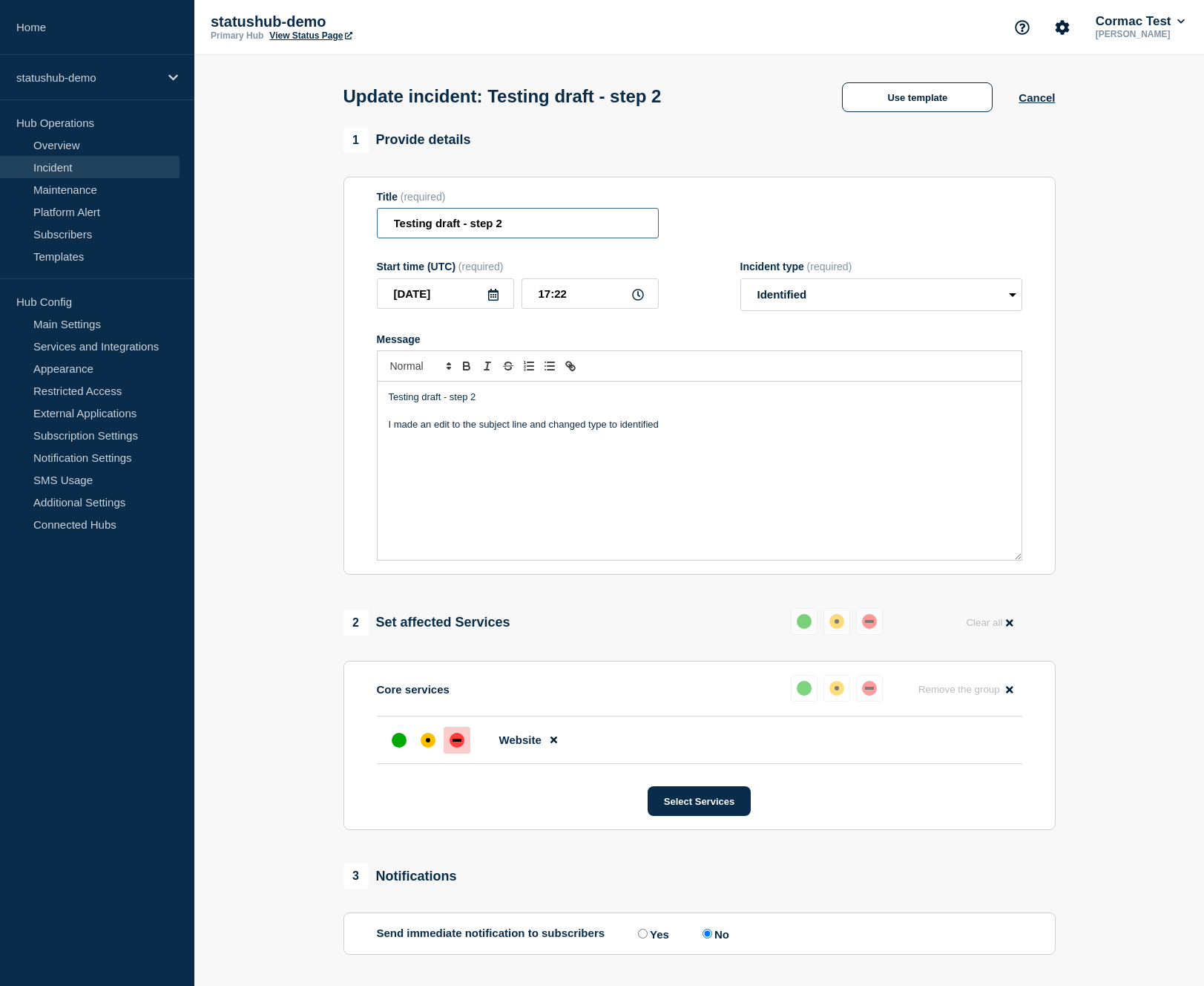
click at [502, 227] on input "Testing draft - step 2" at bounding box center [517, 223] width 282 height 30
type input "Testing draft - step 3"
click at [495, 404] on p "Testing draft - step 2" at bounding box center [699, 397] width 621 height 13
click at [674, 431] on p "I made an edit to the subject line and changed type to identified" at bounding box center [699, 424] width 621 height 13
drag, startPoint x: 671, startPoint y: 438, endPoint x: 380, endPoint y: 439, distance: 291.0
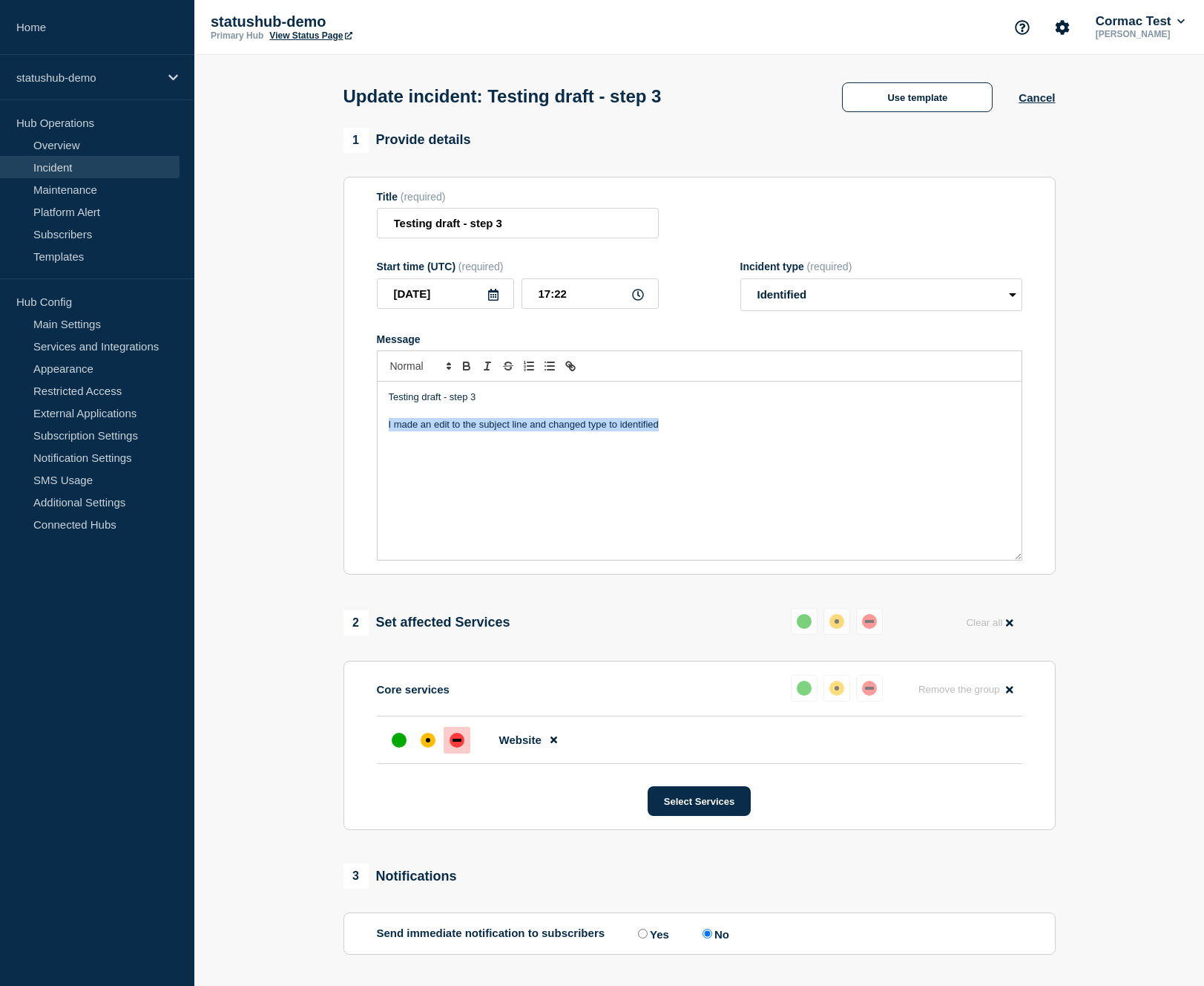
click at [380, 439] on div "Testing draft - step 3 I made an edit to the subject line and changed type to i…" at bounding box center [699, 471] width 644 height 178
click at [429, 747] on div "affected" at bounding box center [428, 740] width 15 height 15
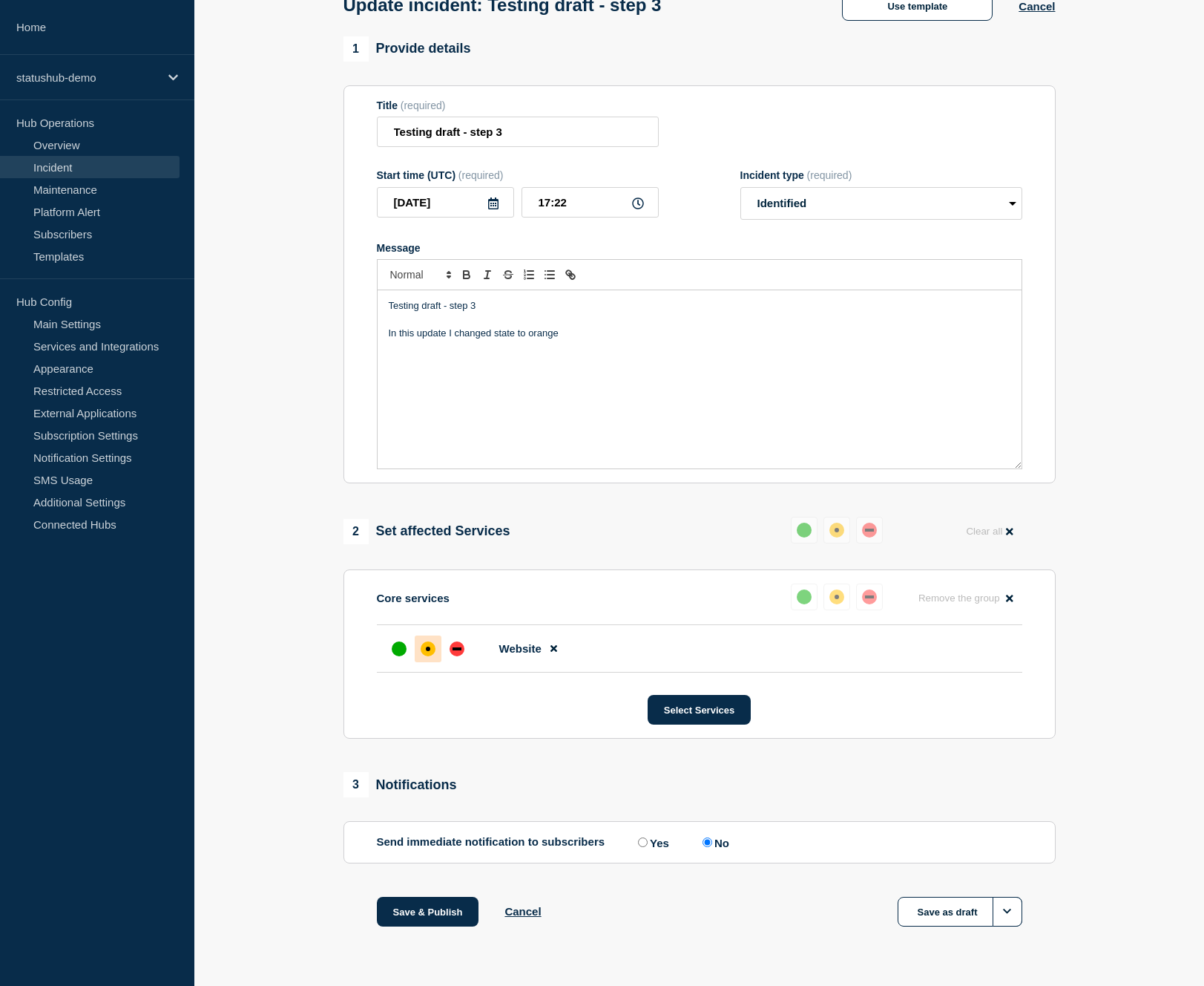
scroll to position [112, 0]
click at [933, 914] on button "Save as draft" at bounding box center [960, 911] width 125 height 29
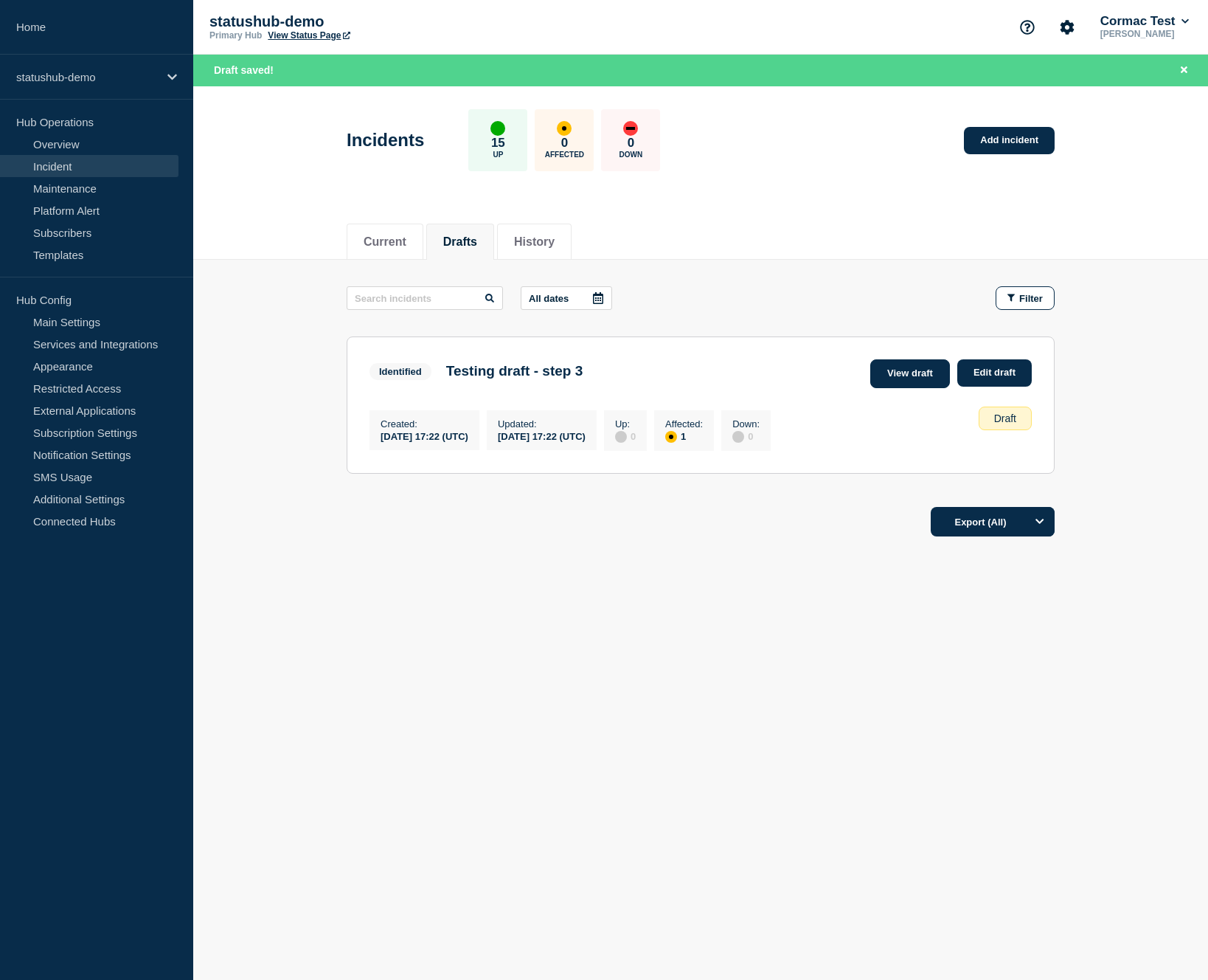
click at [905, 382] on link "View draft" at bounding box center [910, 373] width 80 height 28
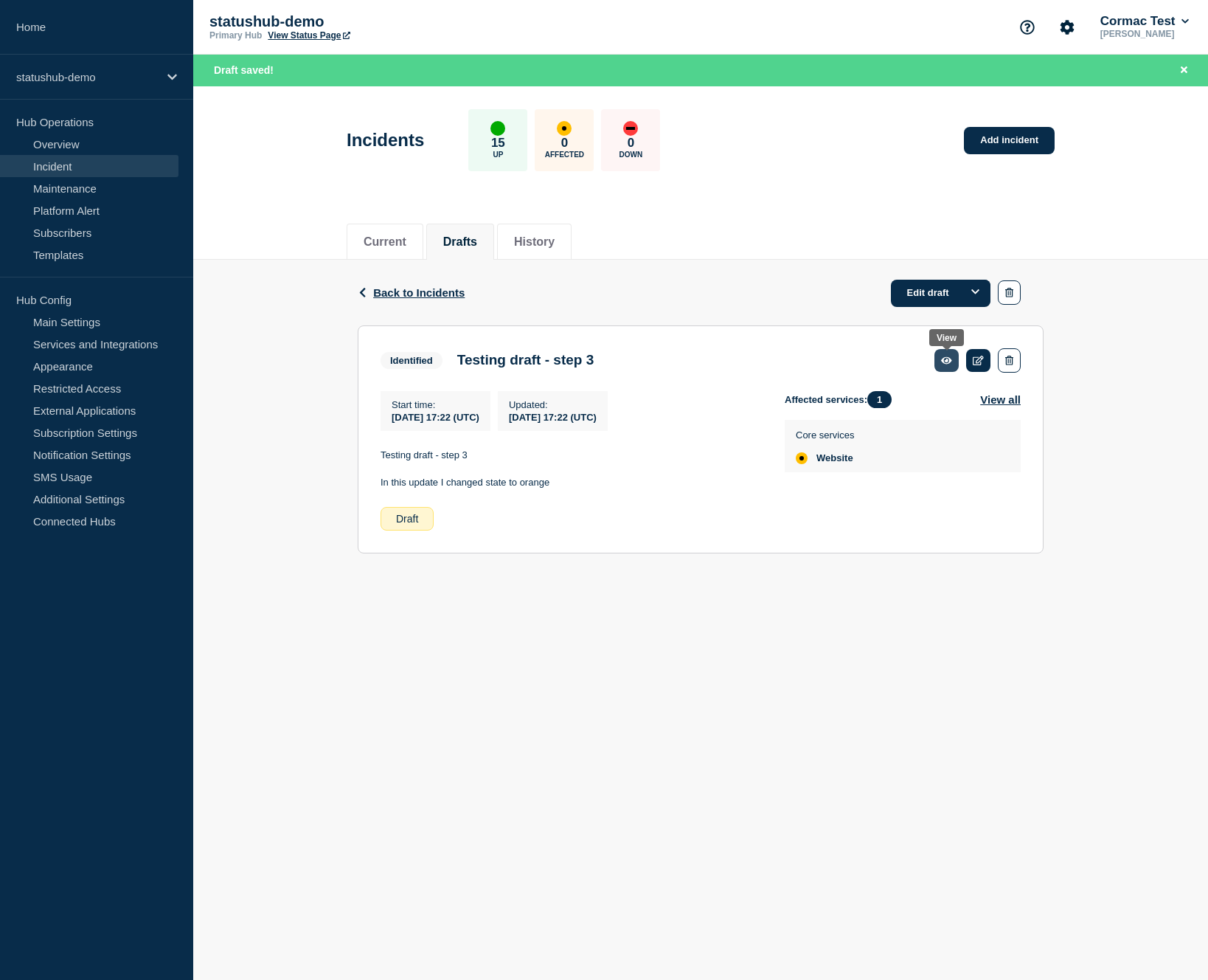
click at [944, 364] on icon at bounding box center [947, 360] width 11 height 7
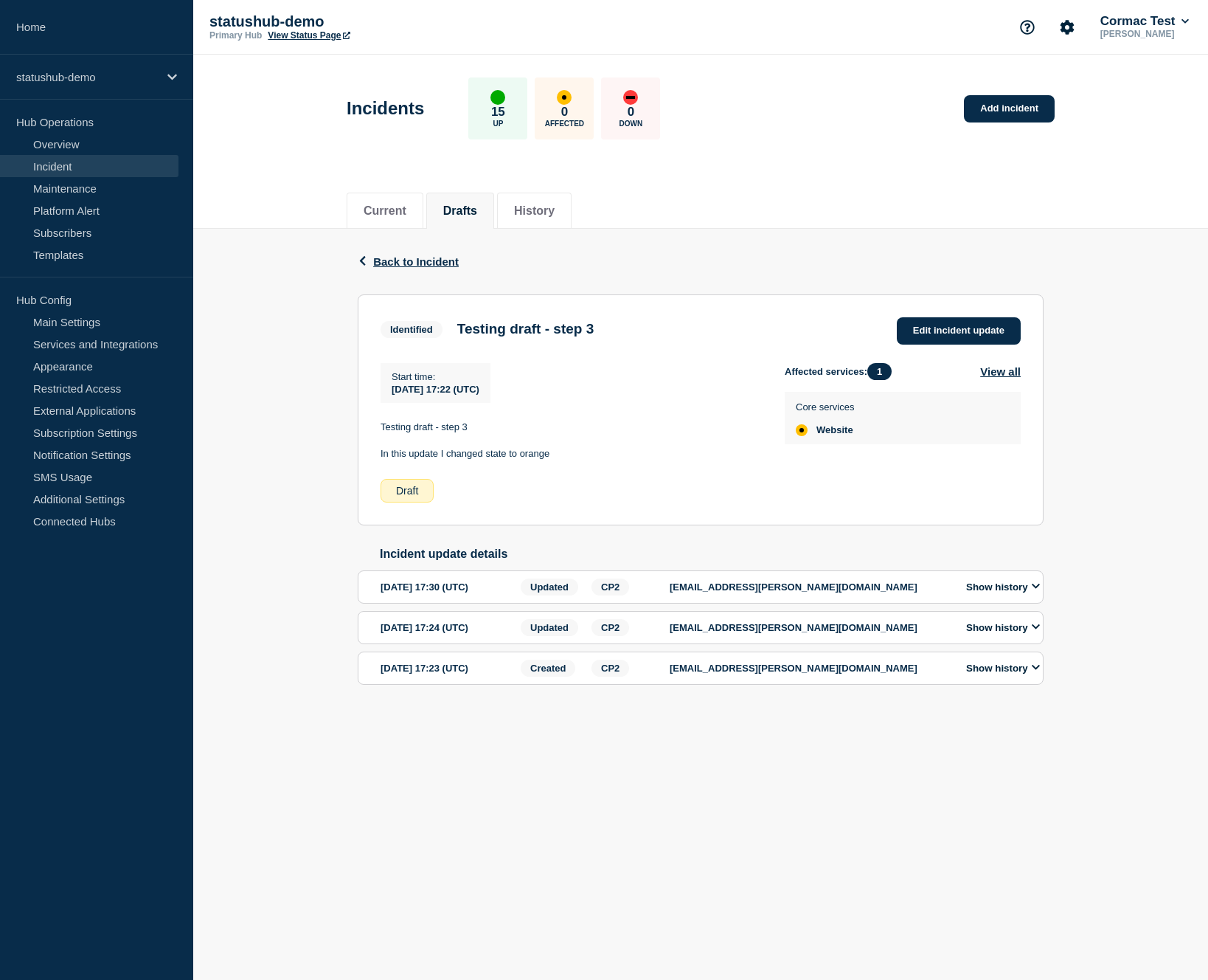
click at [1003, 593] on button "Show history" at bounding box center [1003, 587] width 83 height 13
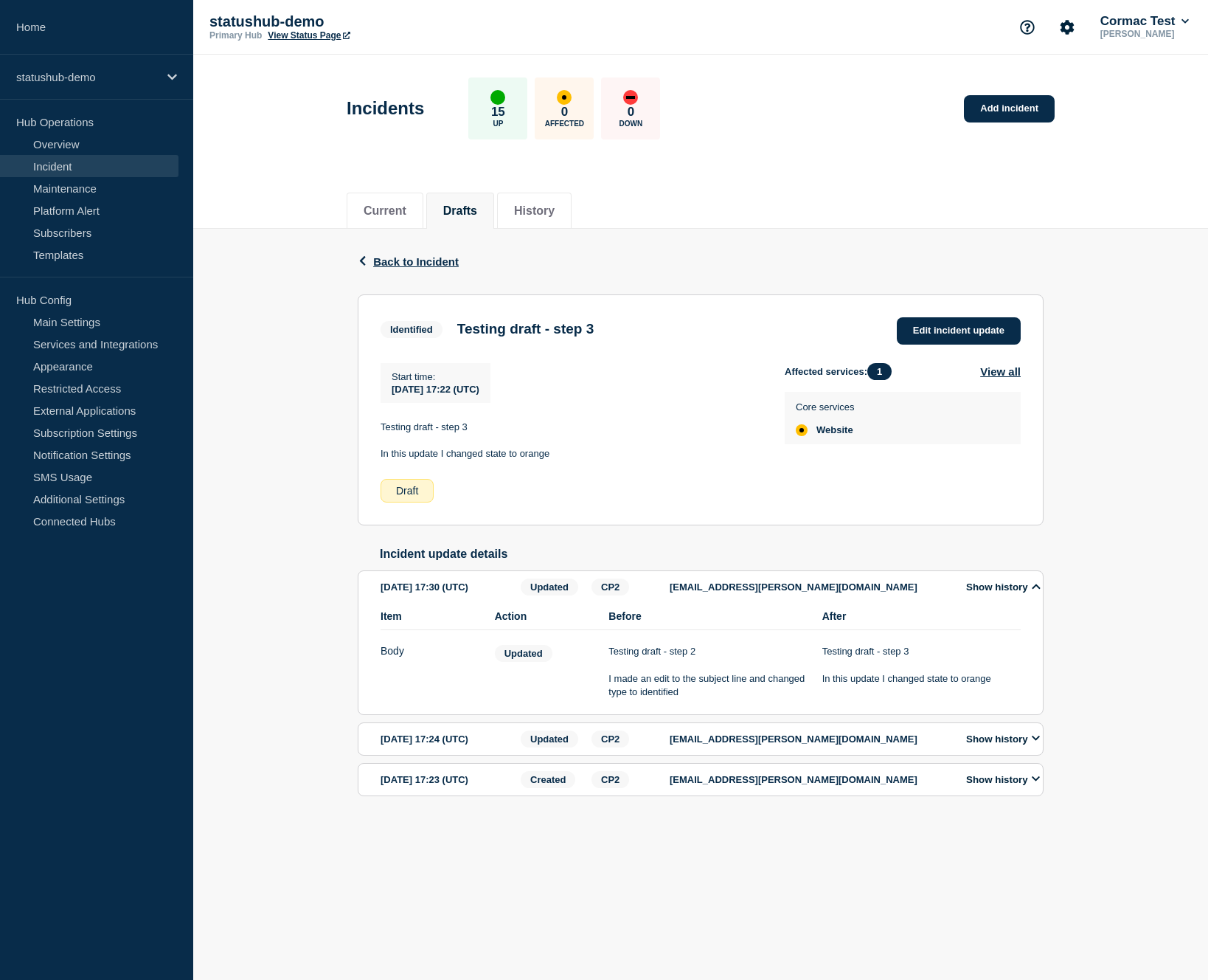
click at [996, 745] on button "Show history" at bounding box center [1003, 739] width 83 height 13
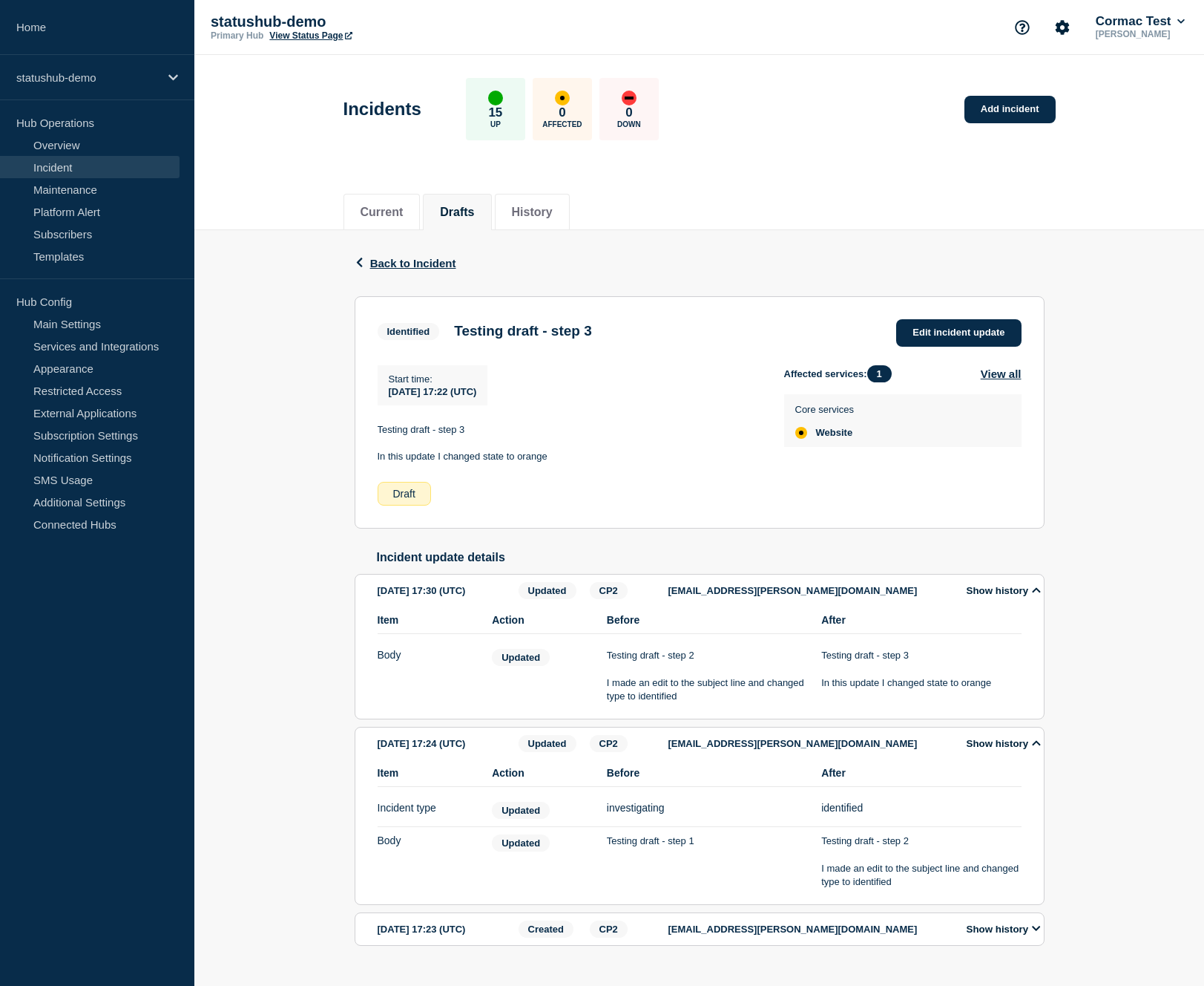
click at [1002, 935] on button "Show history" at bounding box center [1004, 929] width 83 height 13
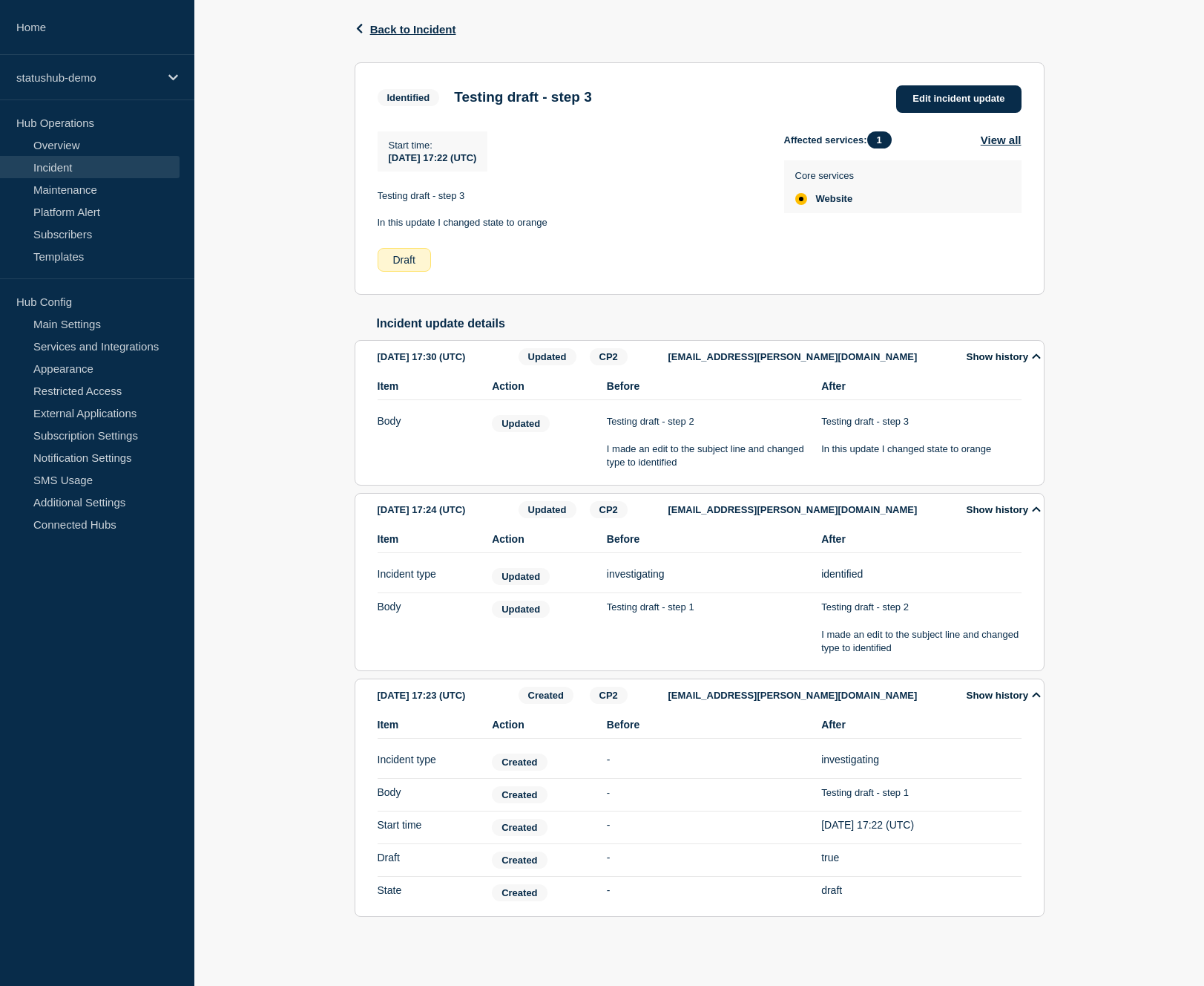
click at [991, 350] on button "Show history" at bounding box center [1004, 356] width 83 height 13
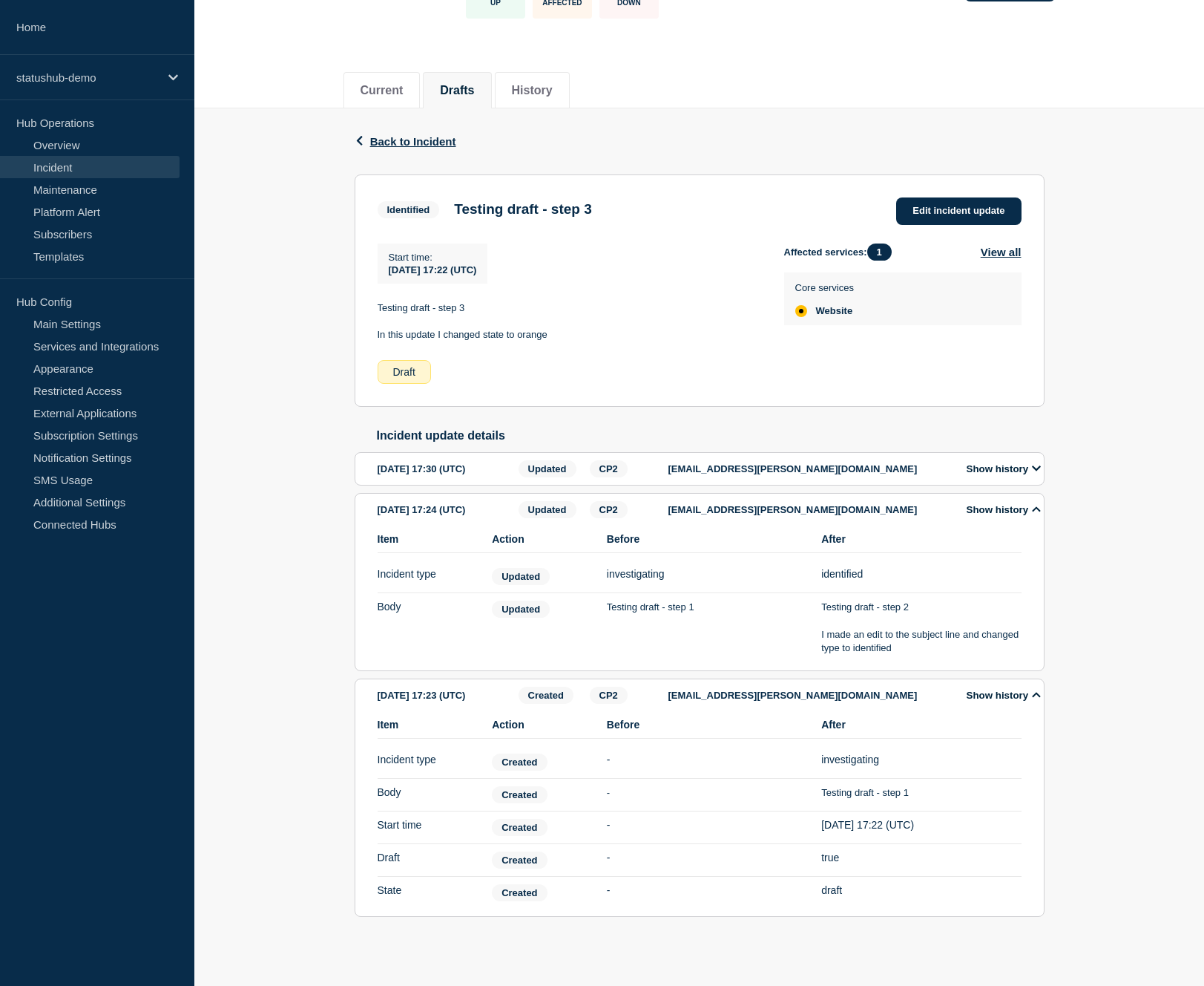
click at [991, 503] on button "Show history" at bounding box center [1004, 510] width 83 height 13
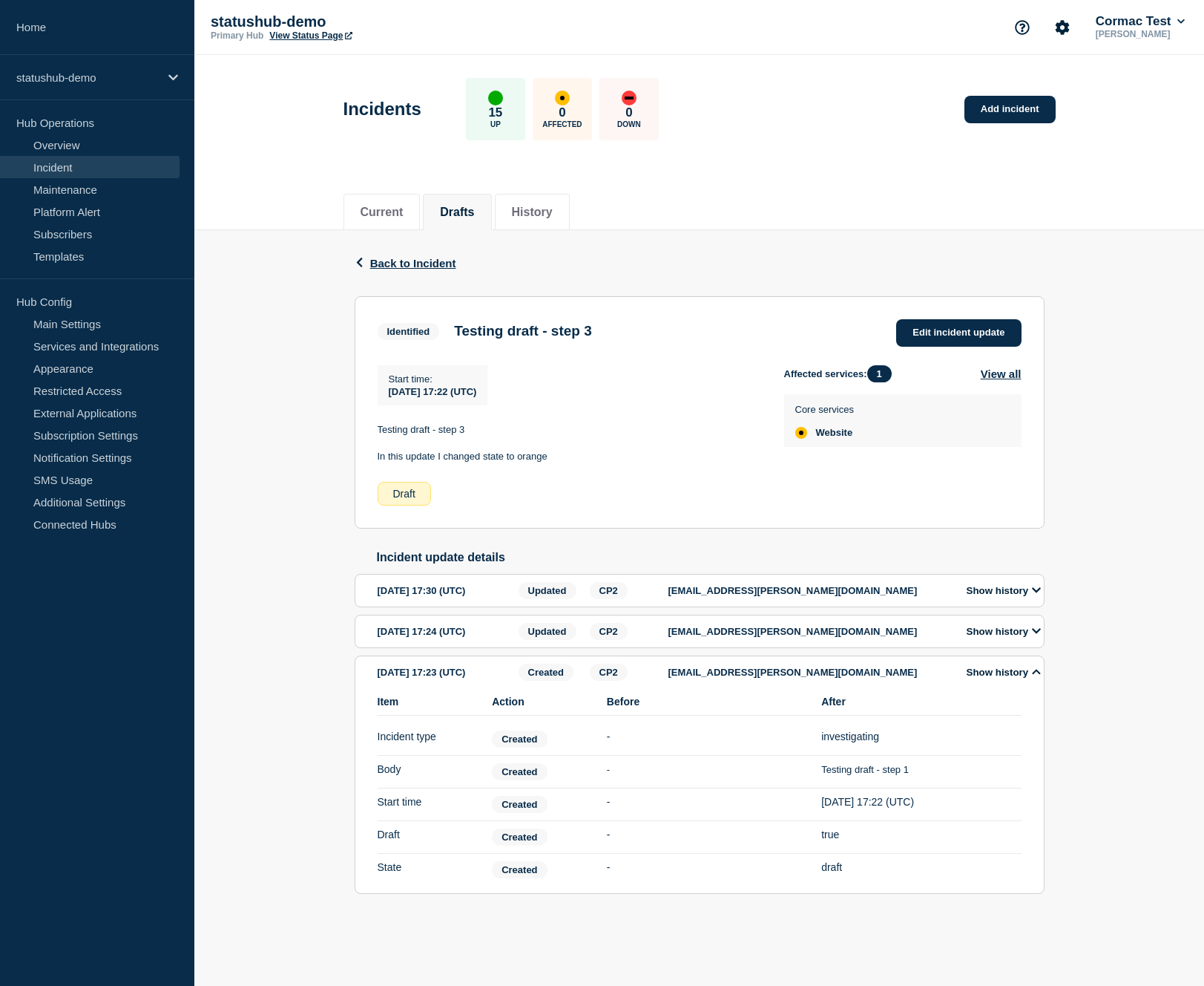
click at [991, 675] on button "Show history" at bounding box center [1004, 672] width 83 height 13
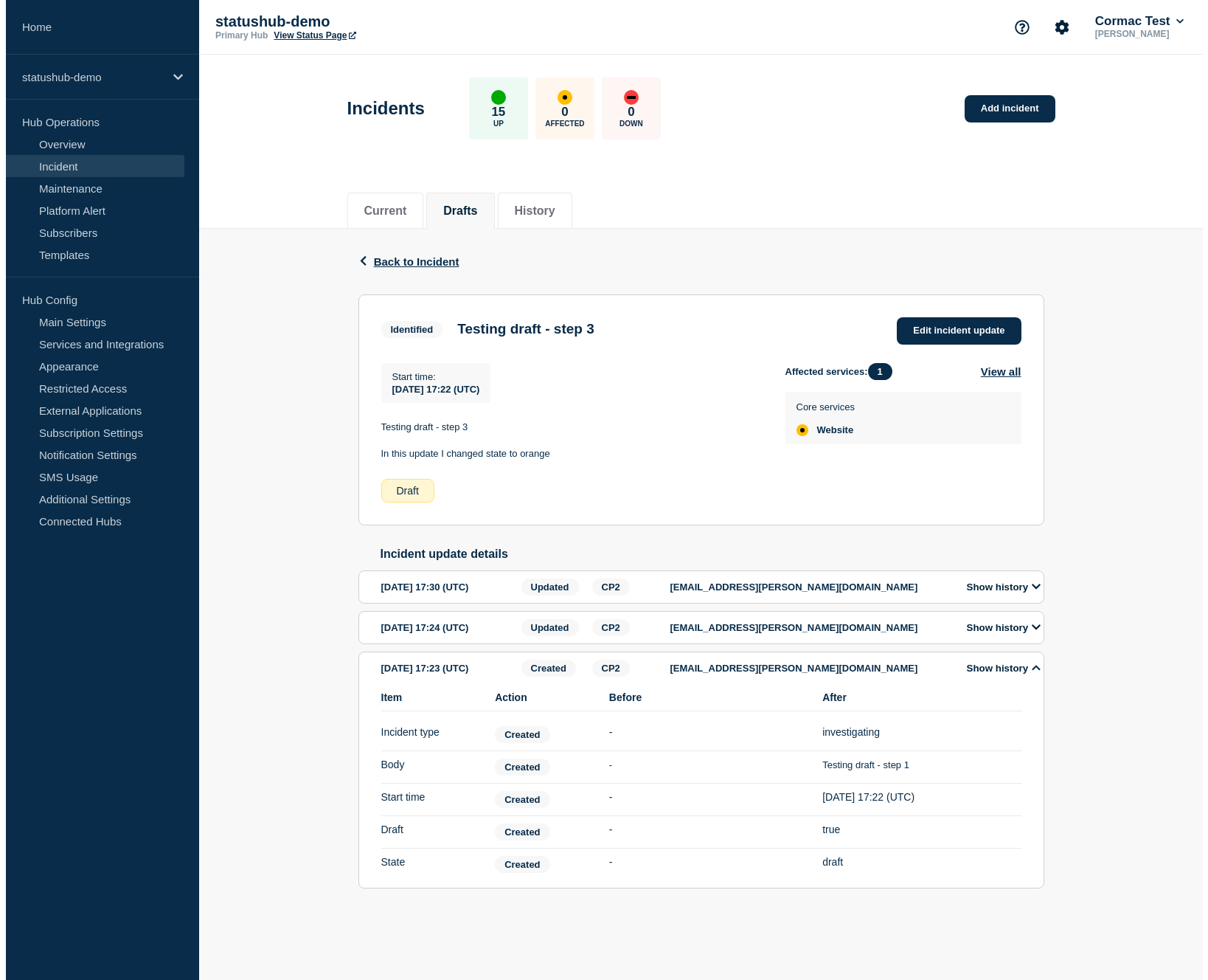
scroll to position [0, 0]
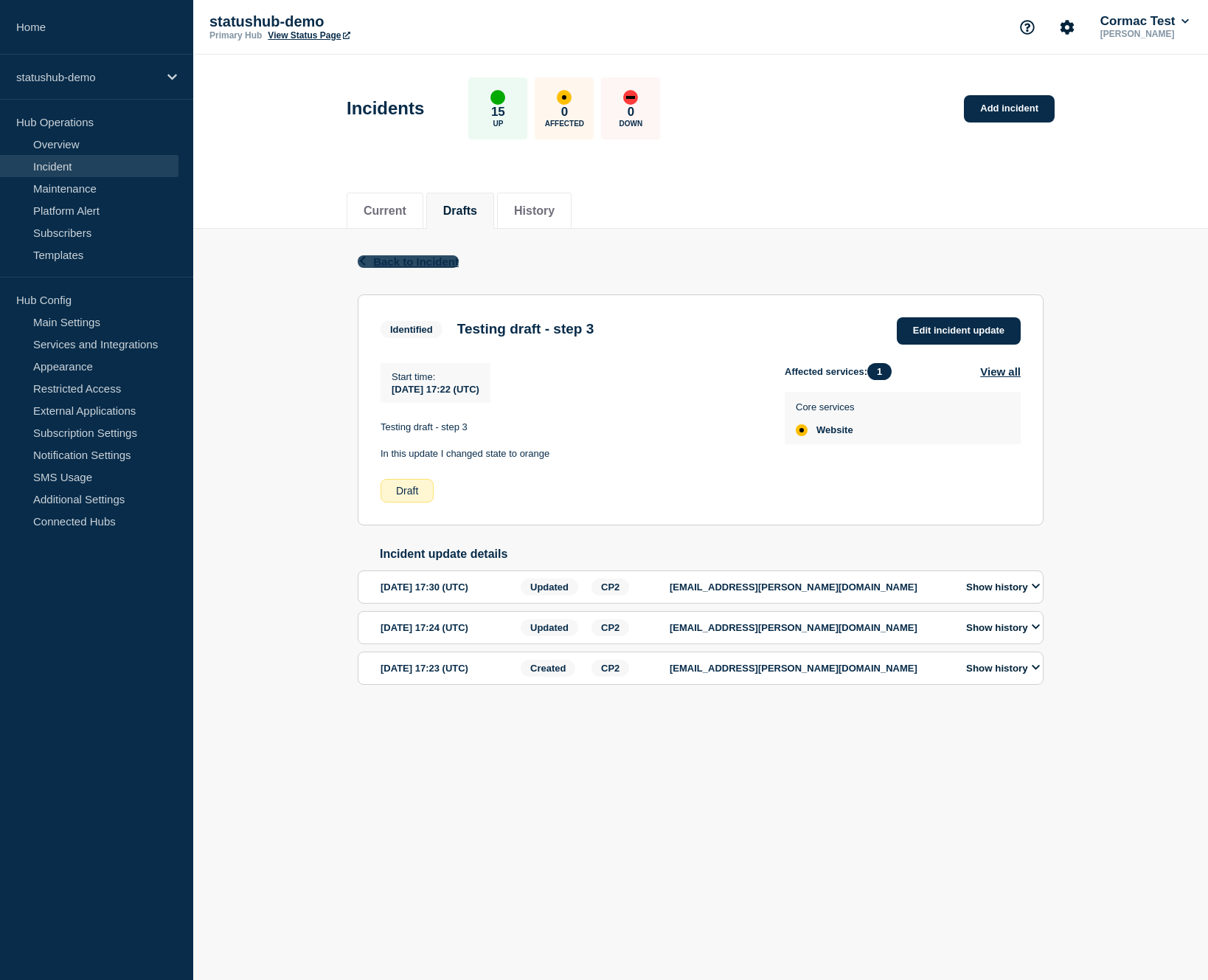
click at [368, 260] on icon "button" at bounding box center [362, 260] width 11 height 9
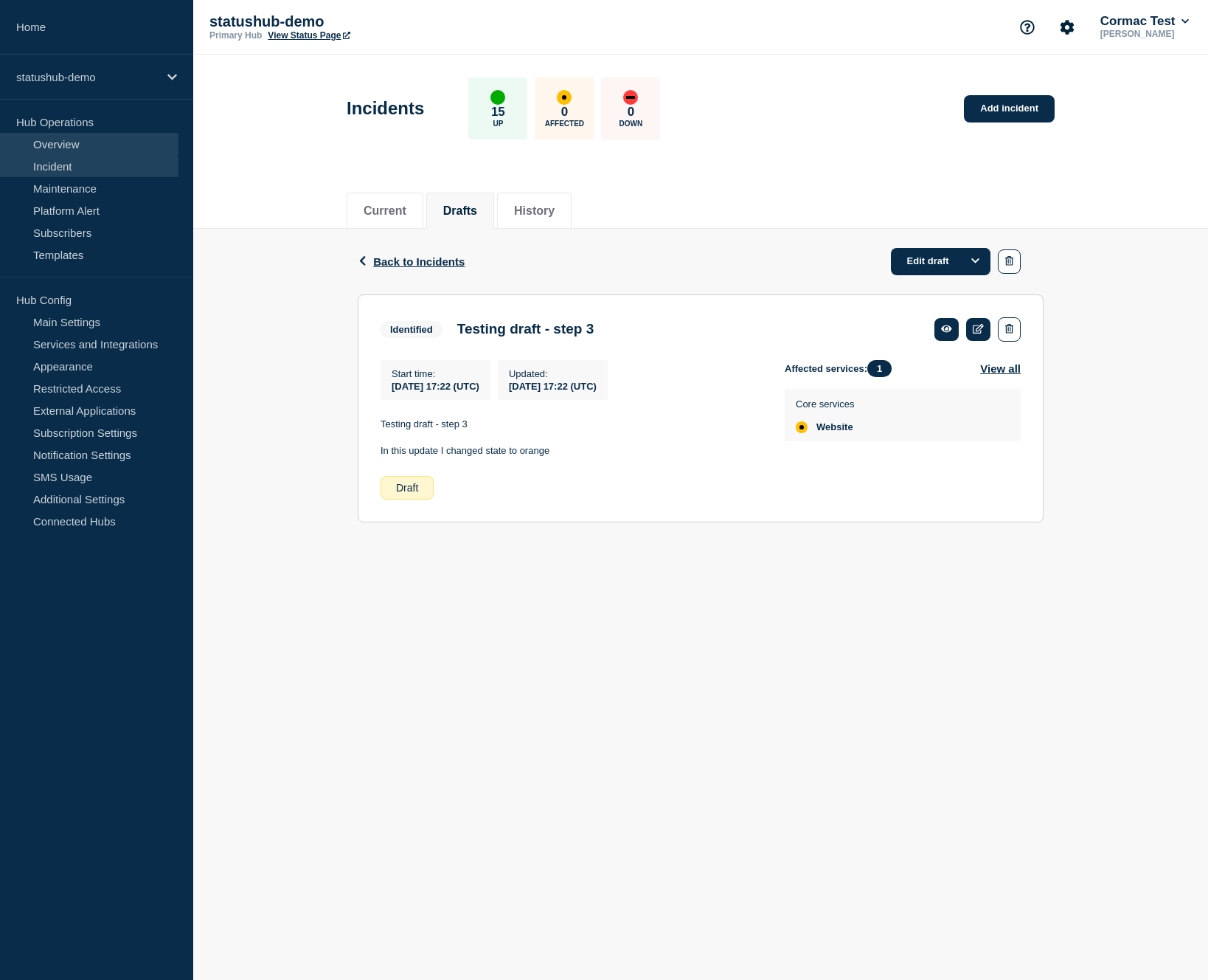
click at [62, 148] on link "Overview" at bounding box center [89, 144] width 178 height 22
